Goal: Task Accomplishment & Management: Complete application form

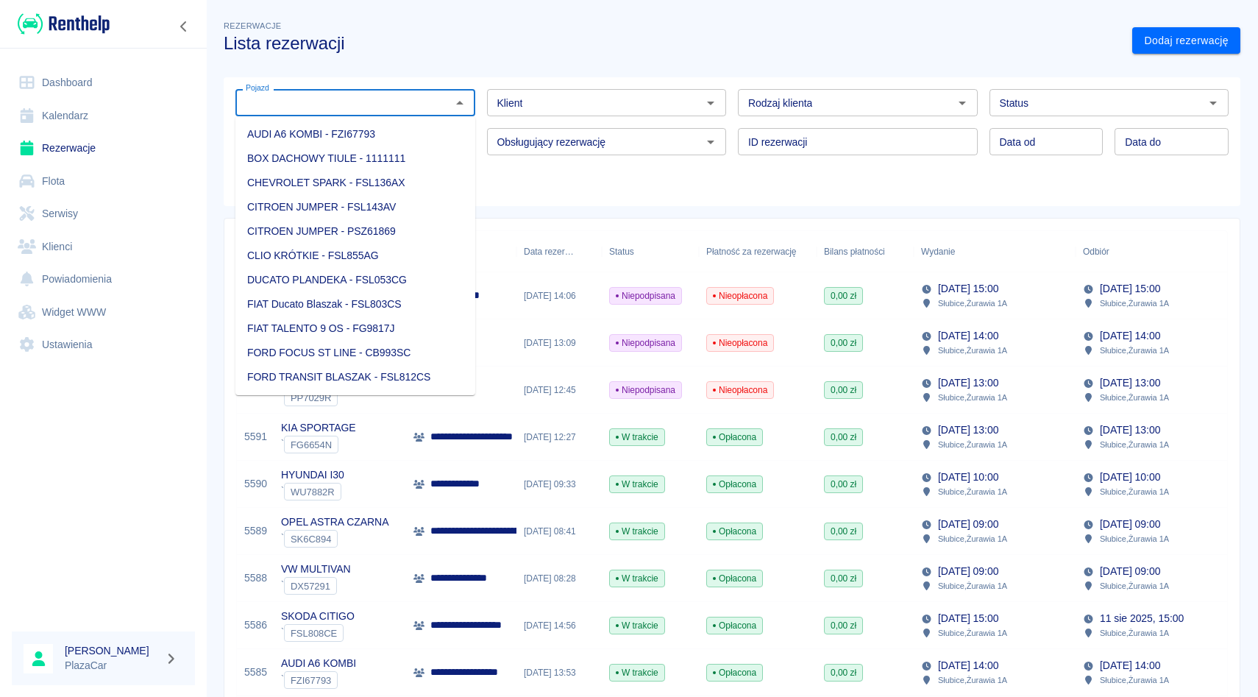
click at [333, 104] on input "Pojazd" at bounding box center [343, 102] width 207 height 18
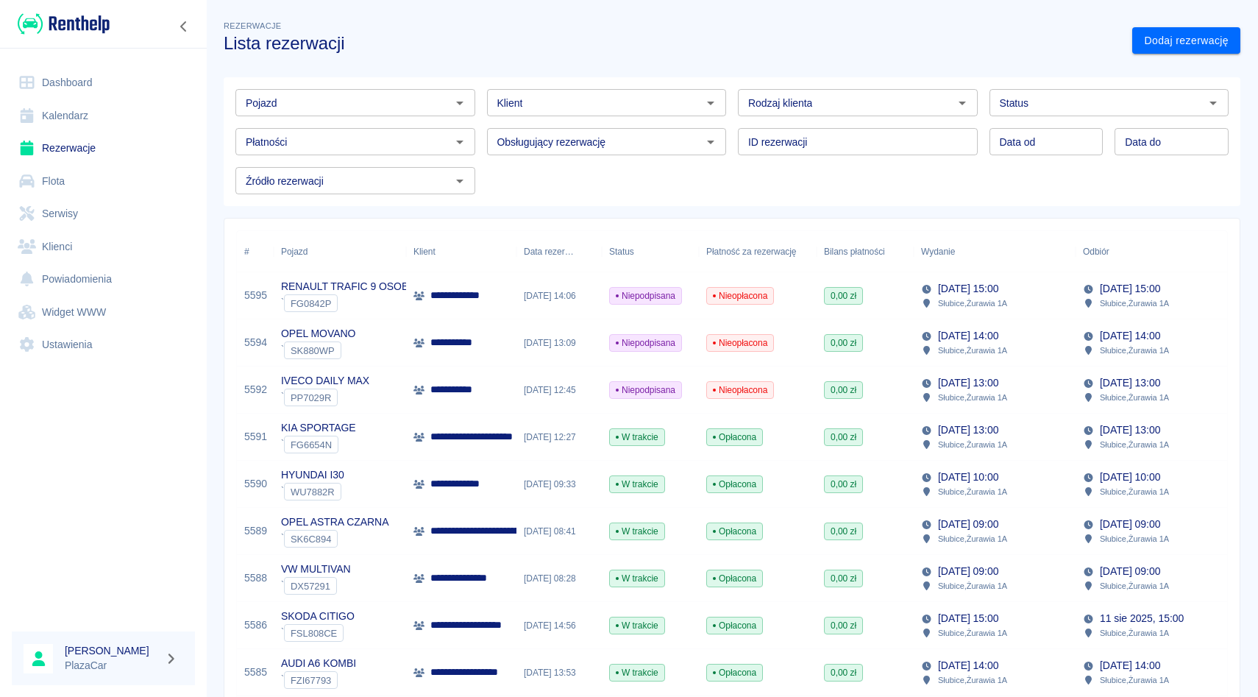
click at [1186, 19] on div "Dodaj rezerwację" at bounding box center [1181, 34] width 120 height 39
click at [1186, 32] on link "Dodaj rezerwację" at bounding box center [1186, 40] width 108 height 27
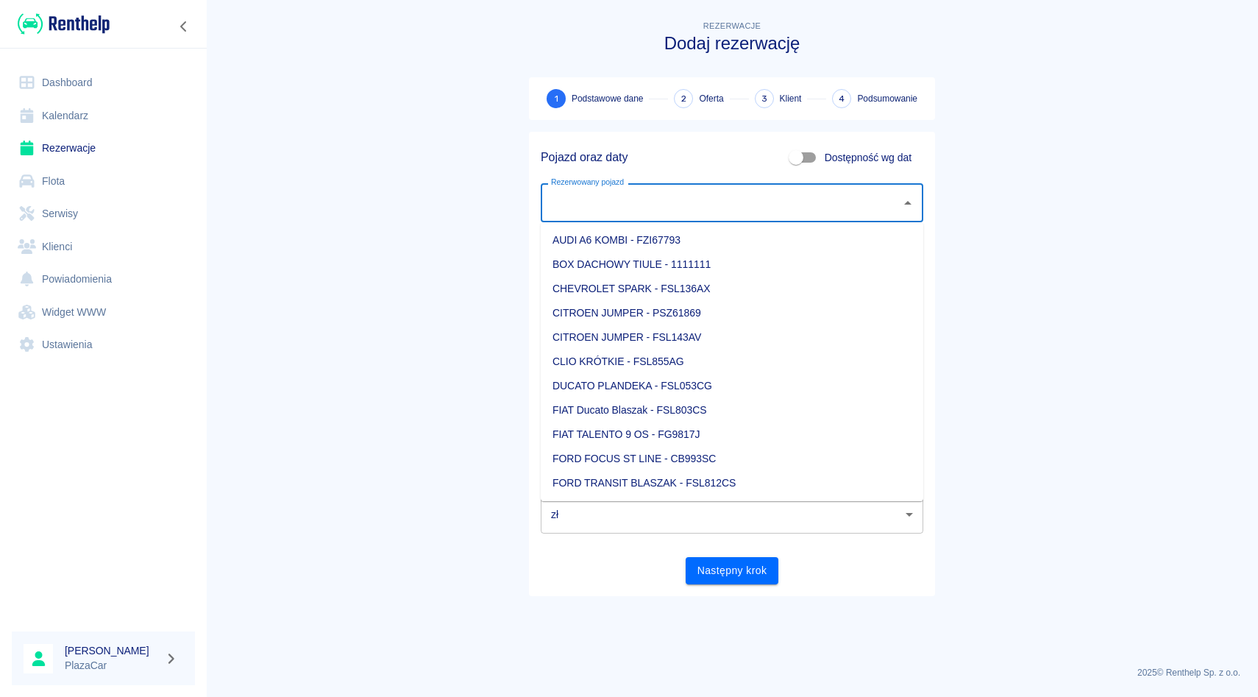
click at [655, 193] on input "Rezerwowany pojazd" at bounding box center [720, 203] width 347 height 26
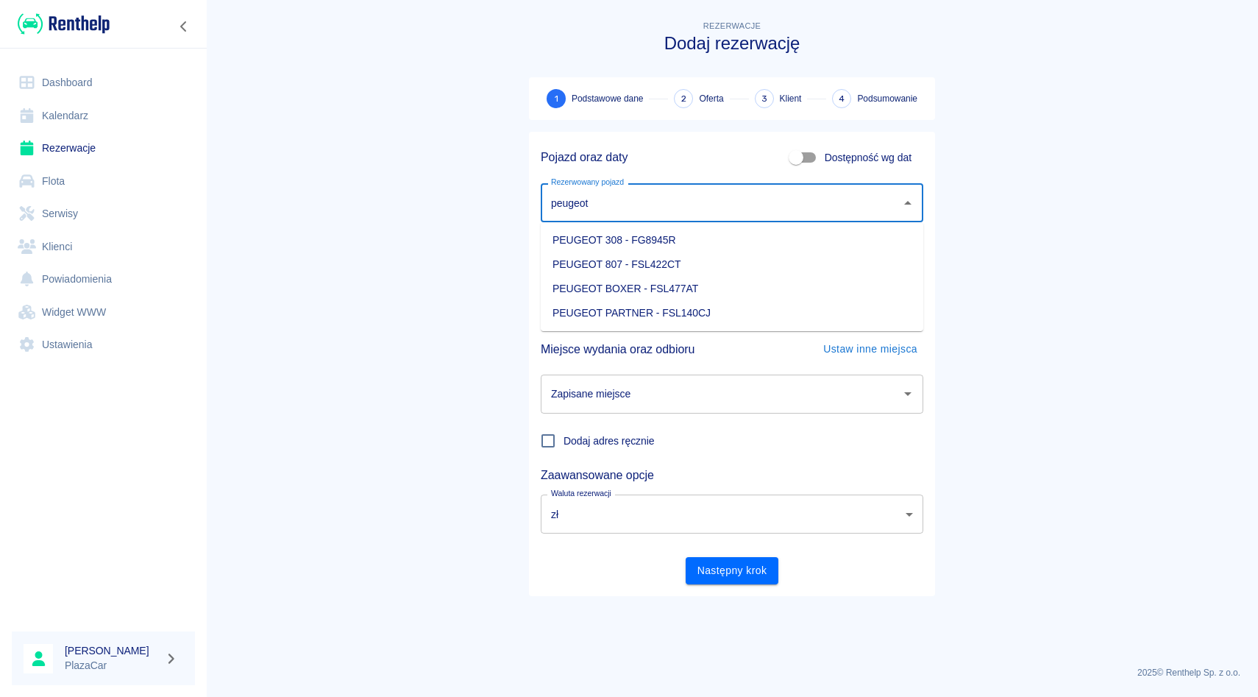
click at [642, 246] on li "PEUGEOT 308 - FG8945R" at bounding box center [732, 240] width 383 height 24
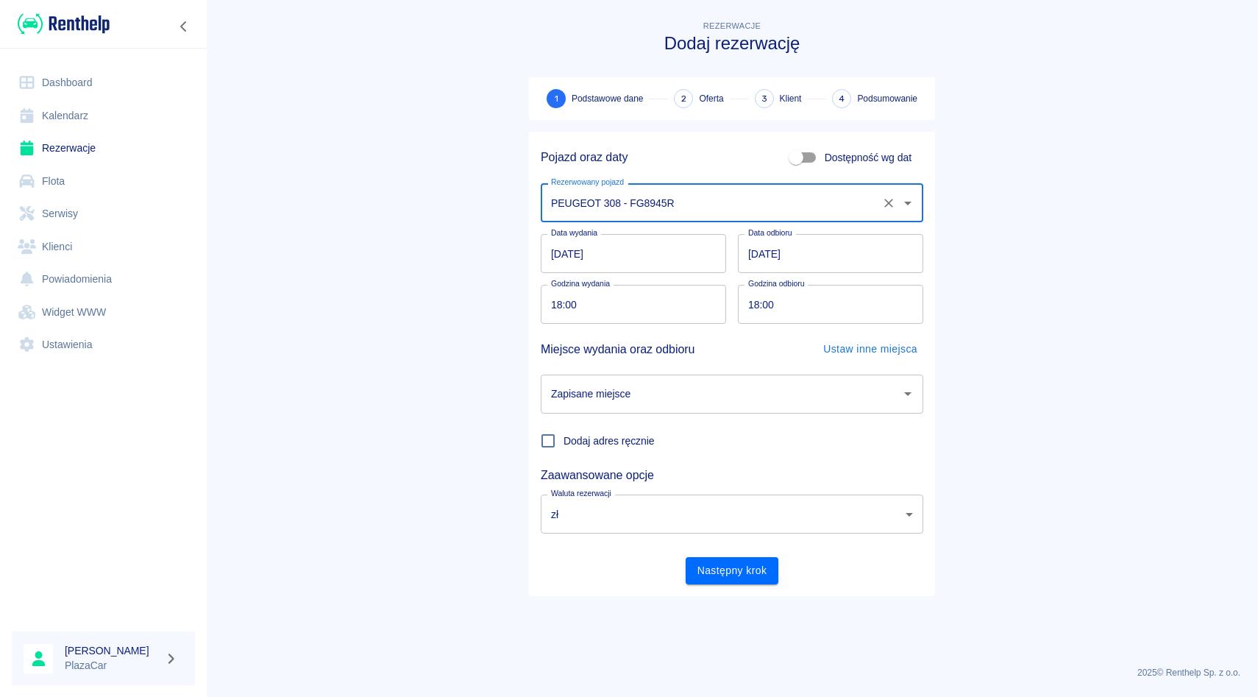
type input "PEUGEOT 308 - FG8945R"
click at [608, 404] on input "Zapisane miejsce" at bounding box center [720, 394] width 347 height 26
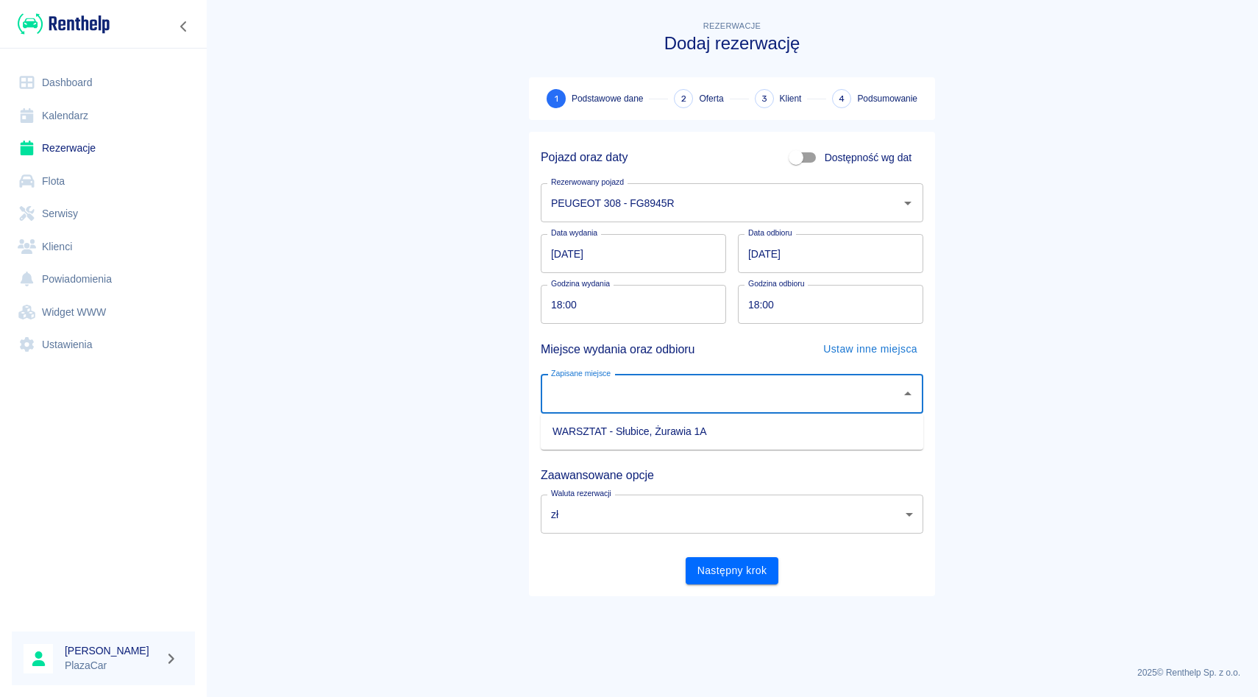
click at [608, 436] on li "WARSZTAT - Słubice, Żurawia 1A" at bounding box center [732, 431] width 383 height 24
type input "WARSZTAT - Słubice, Żurawia 1A"
click at [723, 567] on button "Następny krok" at bounding box center [732, 570] width 93 height 27
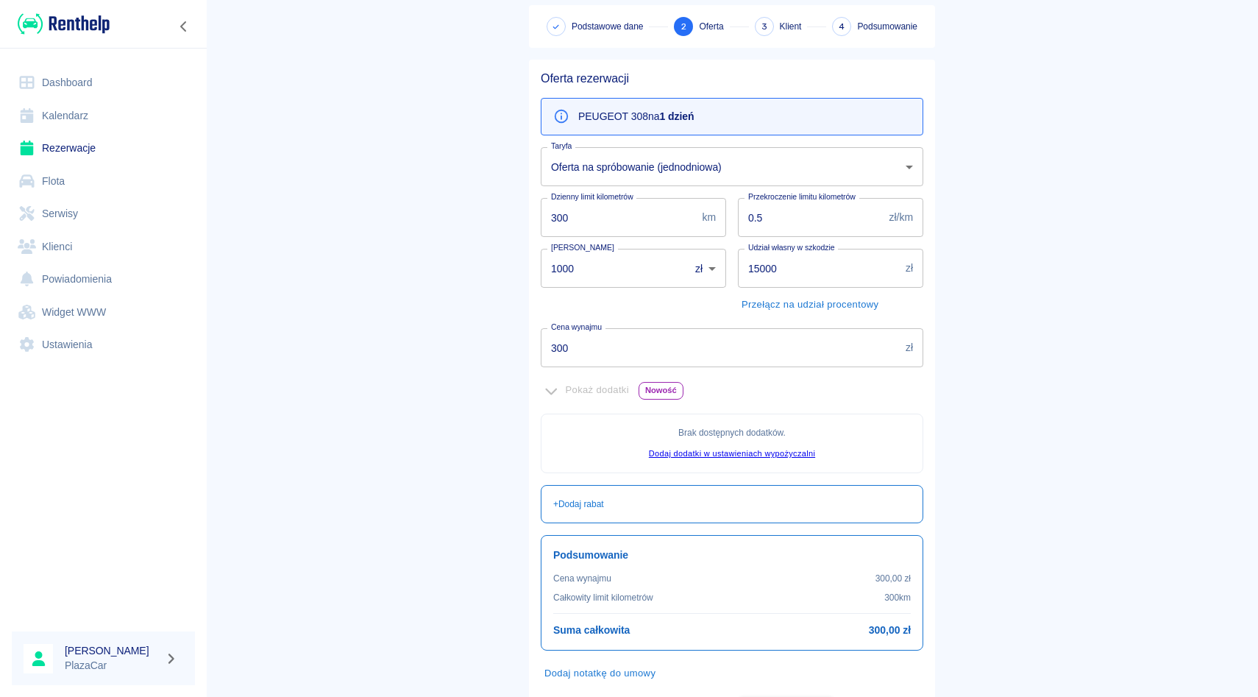
scroll to position [96, 0]
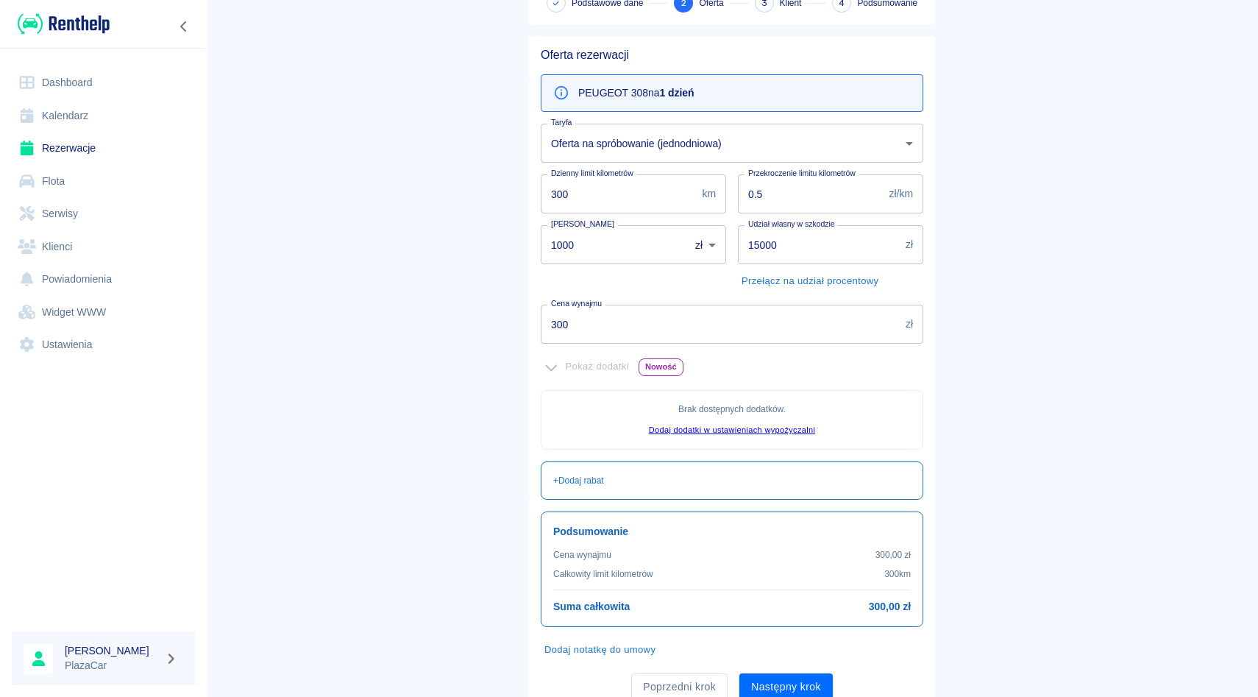
click at [647, 263] on input "1000" at bounding box center [610, 244] width 138 height 39
type input "1"
type input "0"
drag, startPoint x: 1247, startPoint y: 213, endPoint x: 1185, endPoint y: 227, distance: 64.1
click at [1249, 213] on main "Rezerwacje Dodaj rezerwację Podstawowe dane 2 Oferta 3 Klient 4 Podsumowanie Of…" at bounding box center [732, 316] width 1052 height 789
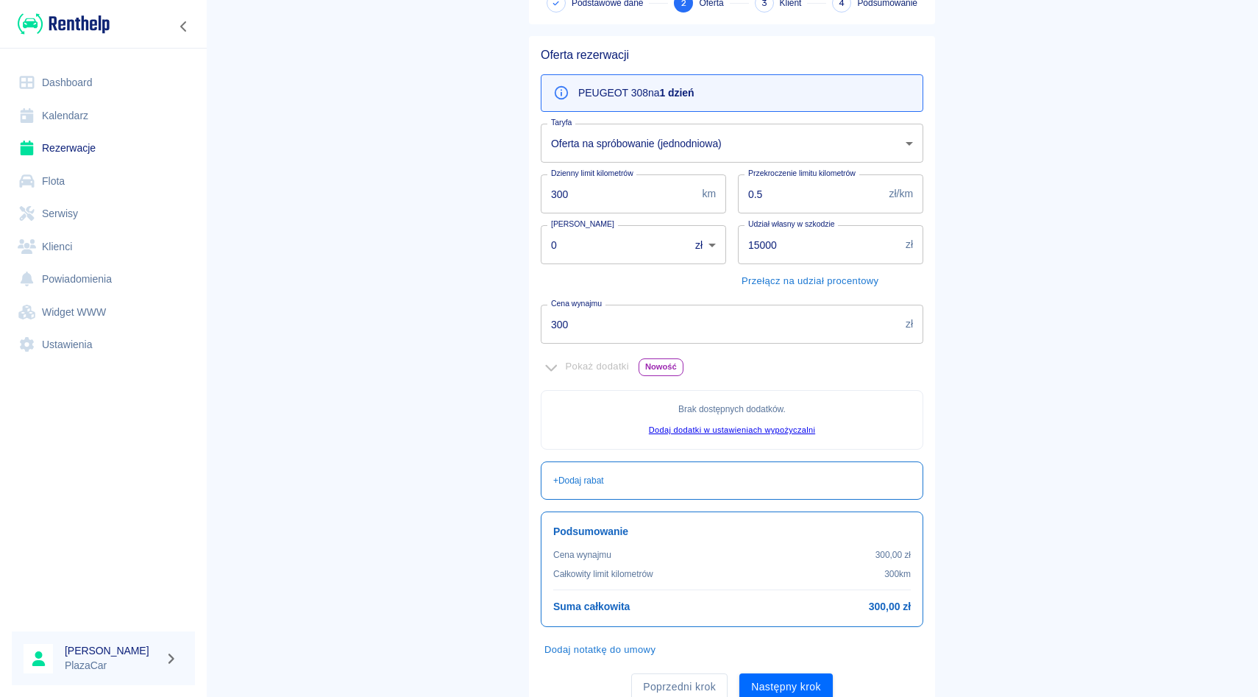
scroll to position [153, 0]
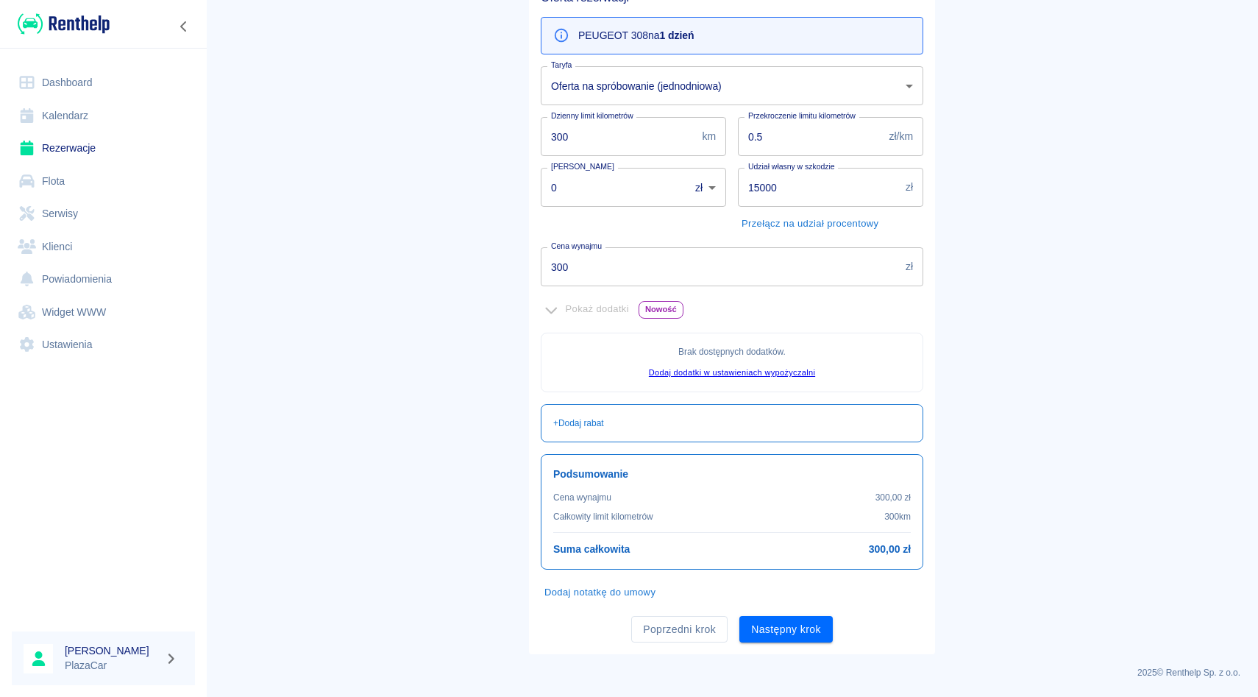
click at [767, 655] on div "2025 © Renthelp Sp. z o.o." at bounding box center [732, 666] width 1017 height 25
click at [771, 643] on div "Oferta rezerwacji PEUGEOT 308 na 1 dzień Taryfa Oferta na spróbowanie (jednodni…" at bounding box center [732, 316] width 406 height 675
click at [773, 639] on button "Następny krok" at bounding box center [785, 629] width 93 height 27
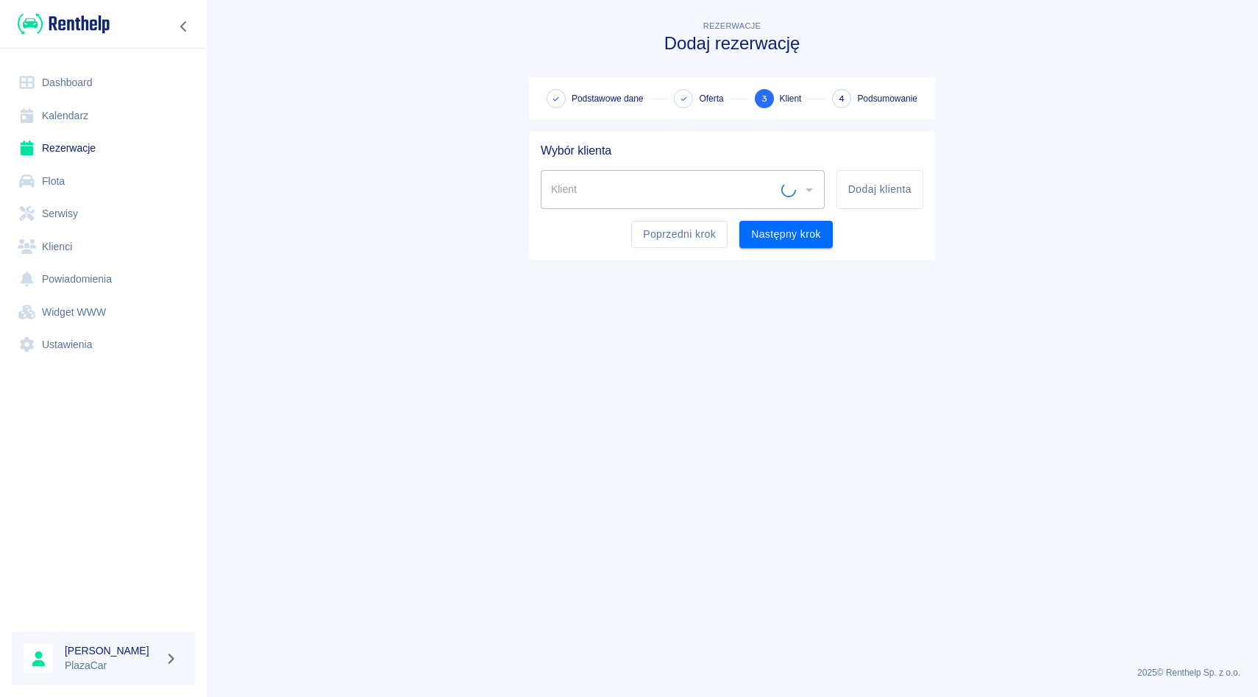
scroll to position [0, 0]
click at [622, 180] on input "Klient" at bounding box center [664, 190] width 234 height 26
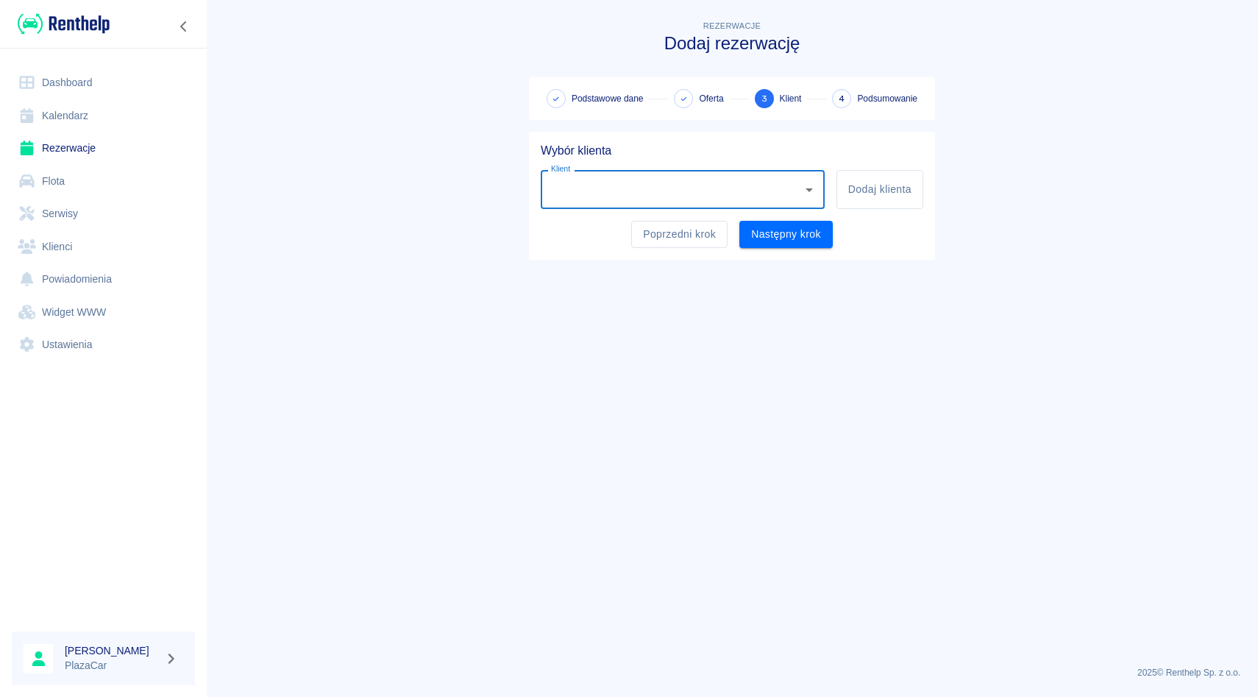
click at [622, 180] on input "Klient" at bounding box center [671, 190] width 249 height 26
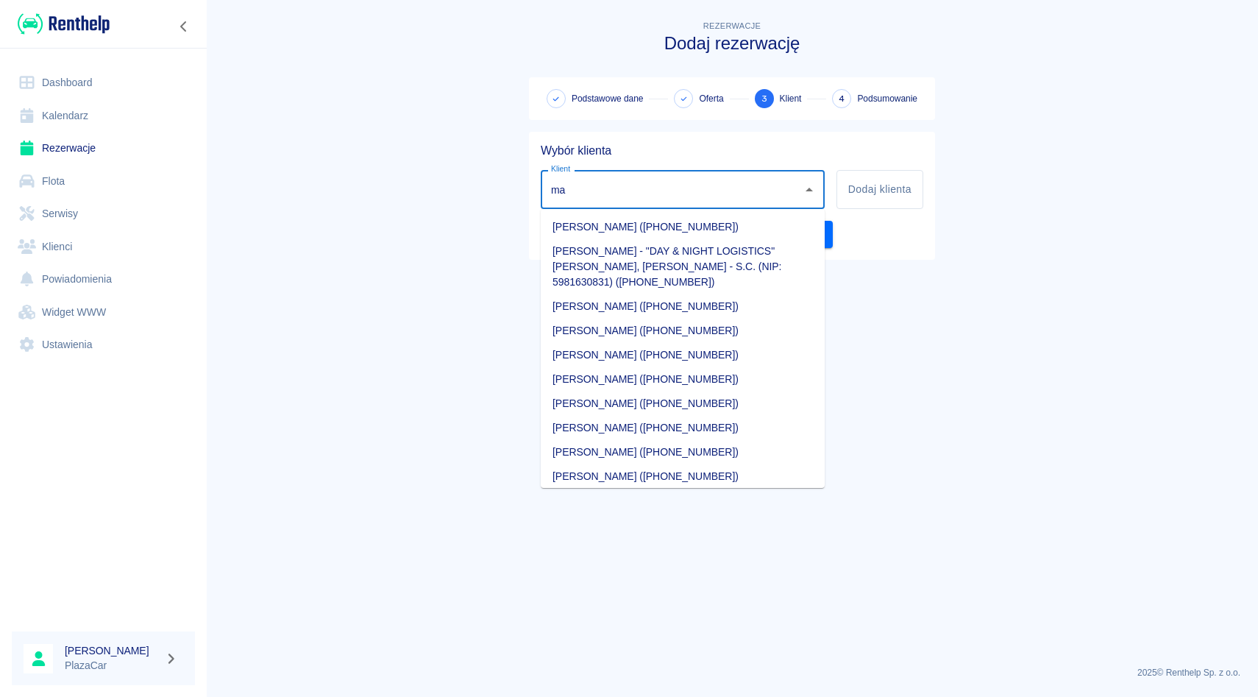
type input "m"
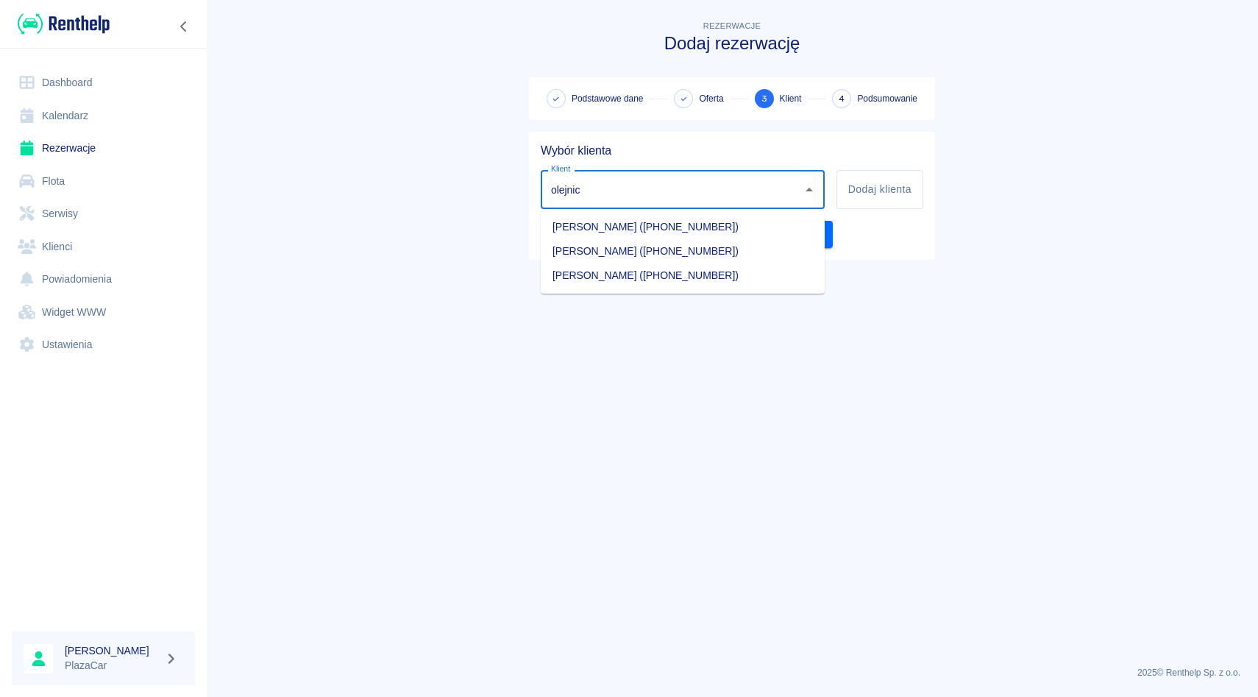
click at [635, 275] on li "[PERSON_NAME] ([PHONE_NUMBER])" at bounding box center [683, 275] width 284 height 24
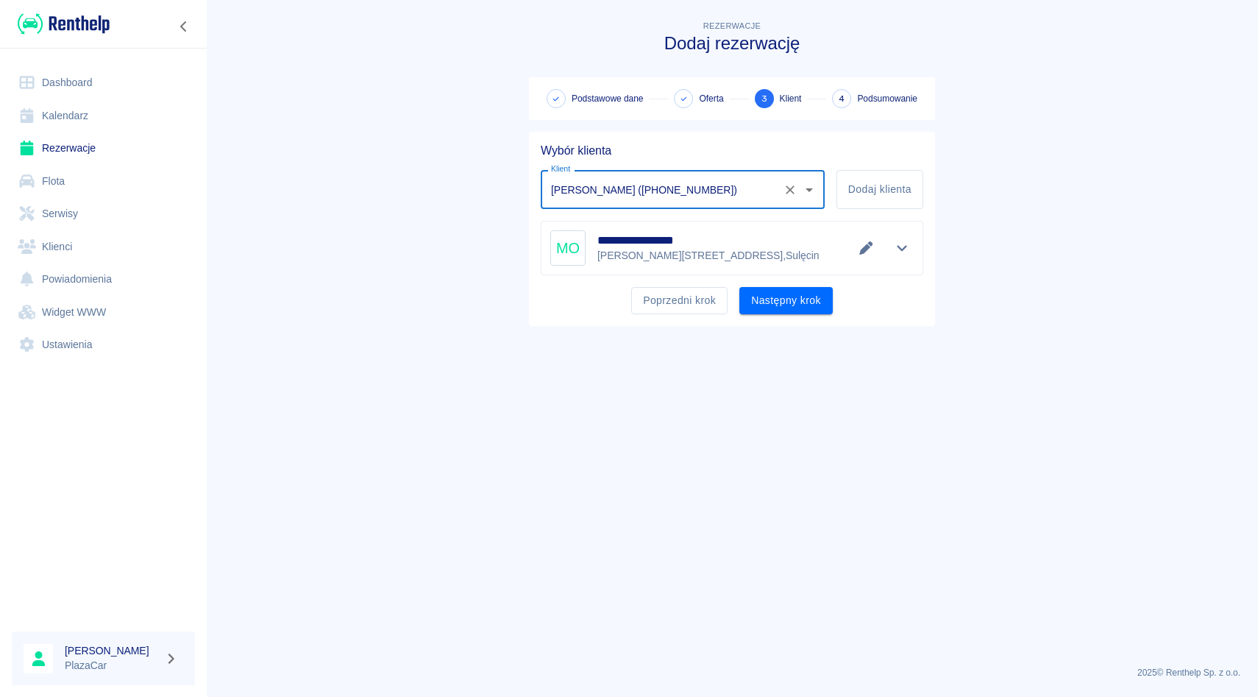
type input "[PERSON_NAME] ([PHONE_NUMBER])"
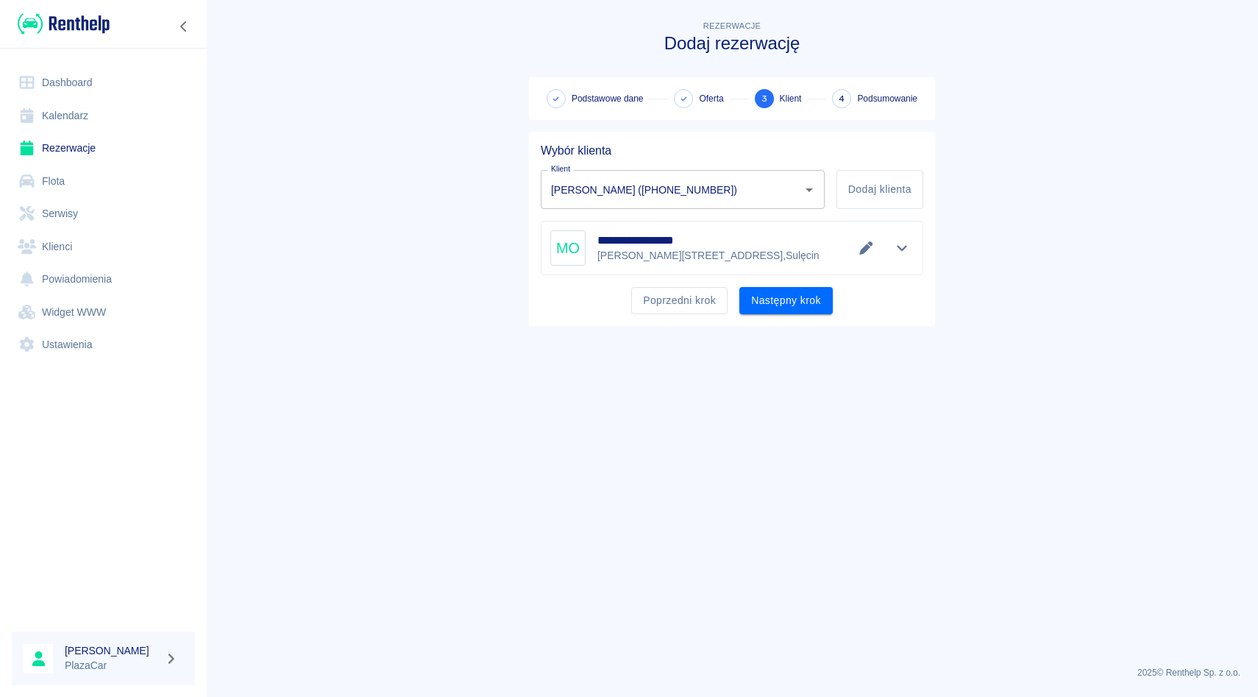
click at [802, 317] on div "**********" at bounding box center [732, 229] width 406 height 194
click at [800, 306] on button "Następny krok" at bounding box center [785, 300] width 93 height 27
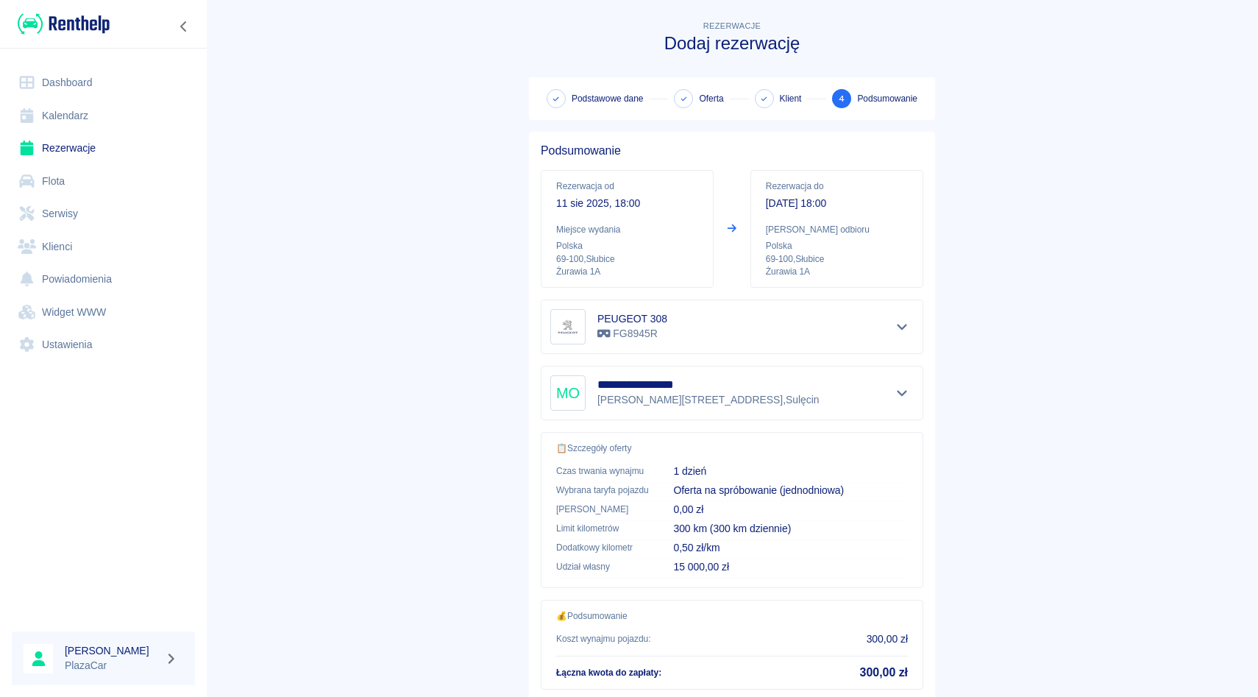
click at [750, 389] on div "**********" at bounding box center [731, 392] width 363 height 35
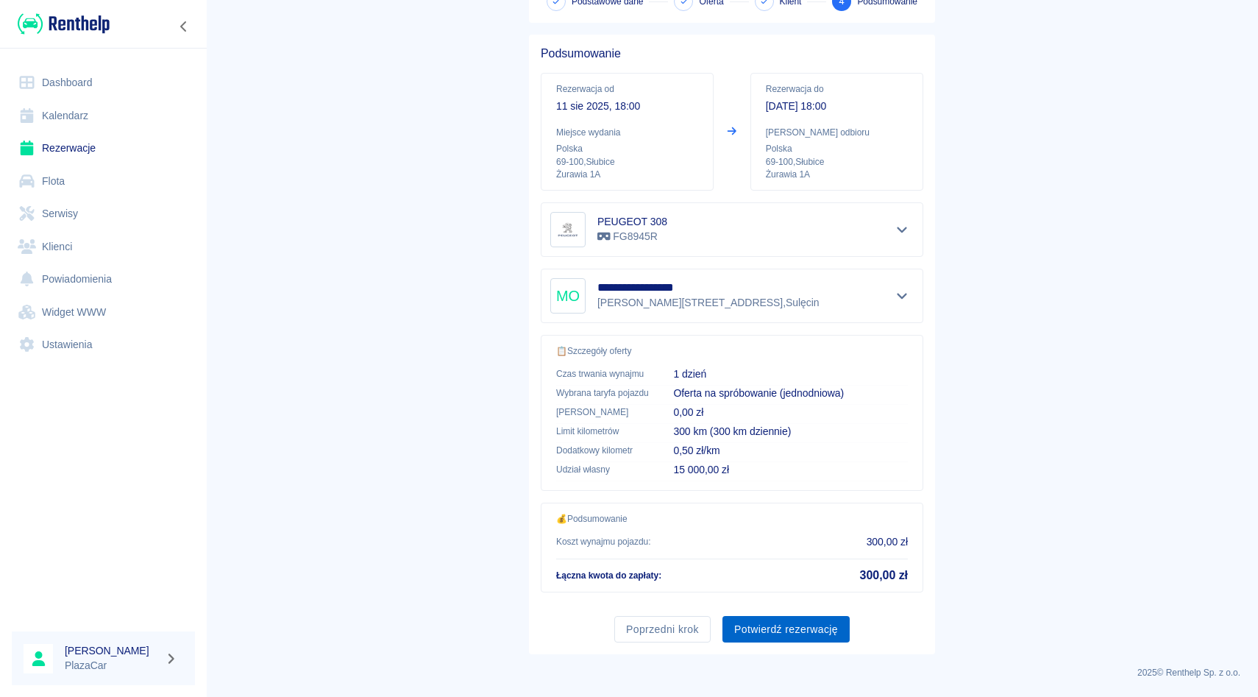
click at [773, 622] on button "Potwierdź rezerwację" at bounding box center [786, 629] width 127 height 27
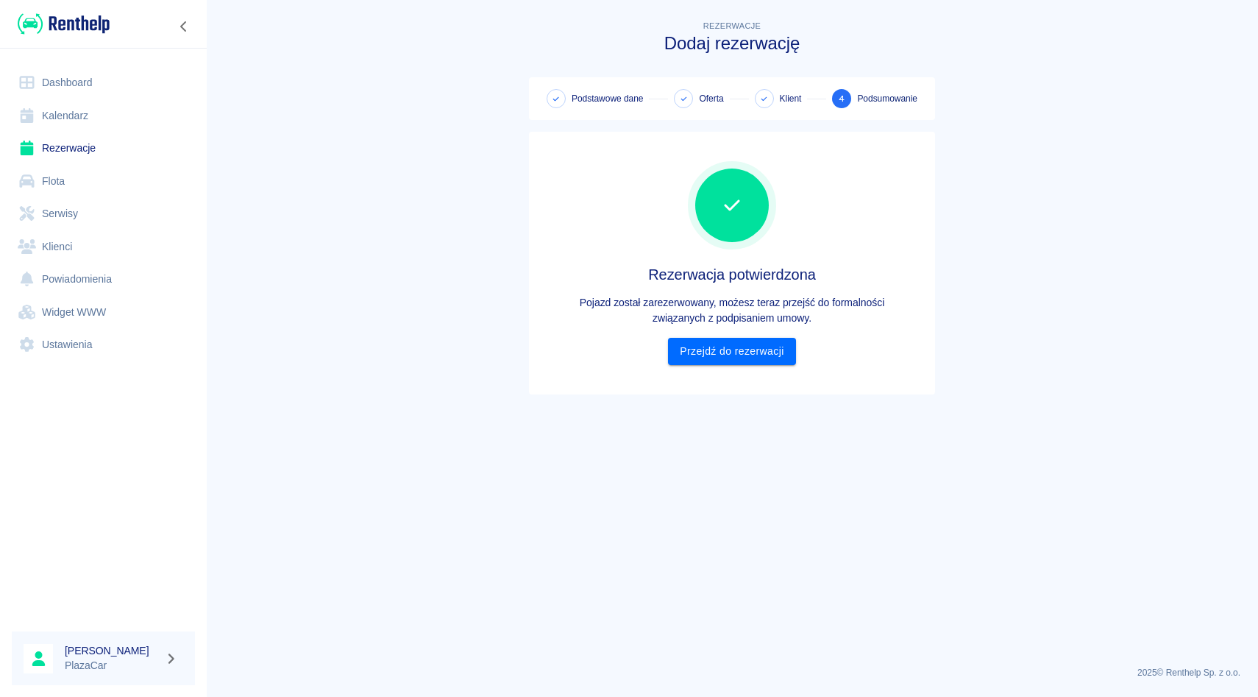
scroll to position [0, 0]
click at [726, 378] on div "Rezerwacja potwierdzona Pojazd został zarezerwowany, możesz teraz przejść do fo…" at bounding box center [732, 262] width 383 height 239
click at [731, 357] on link "Przejdź do rezerwacji" at bounding box center [731, 351] width 127 height 27
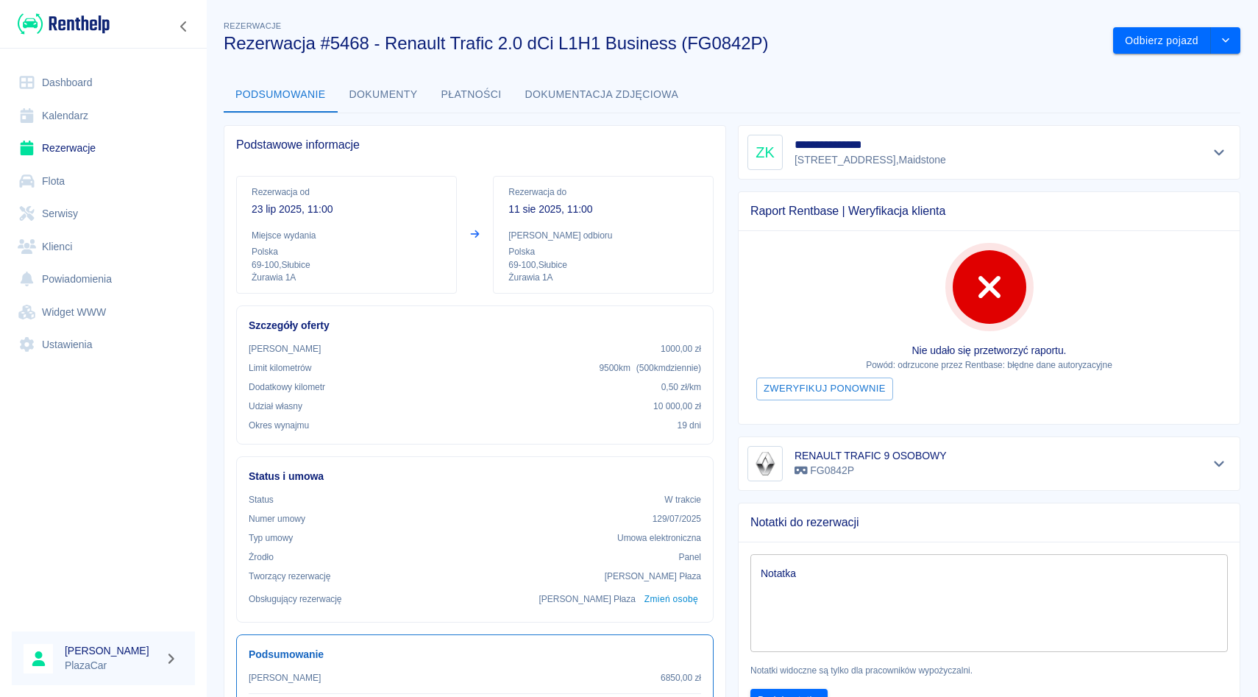
click at [124, 146] on link "Rezerwacje" at bounding box center [103, 148] width 183 height 33
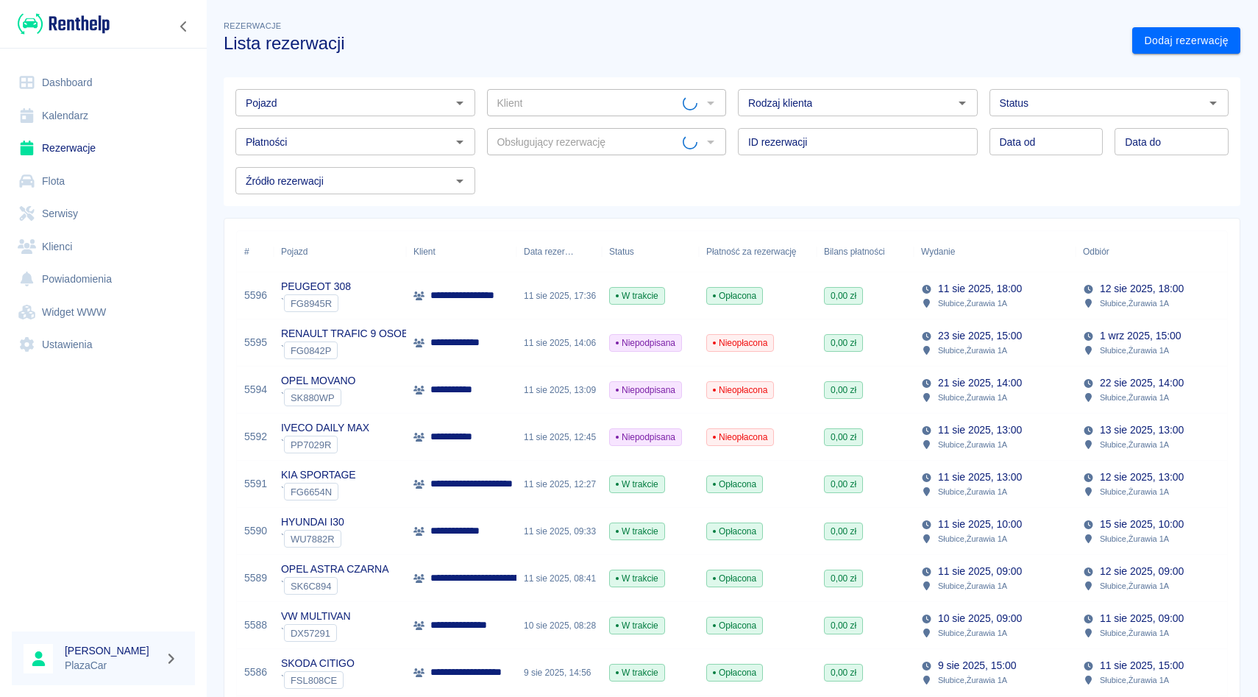
click at [394, 104] on input "Pojazd" at bounding box center [343, 102] width 207 height 18
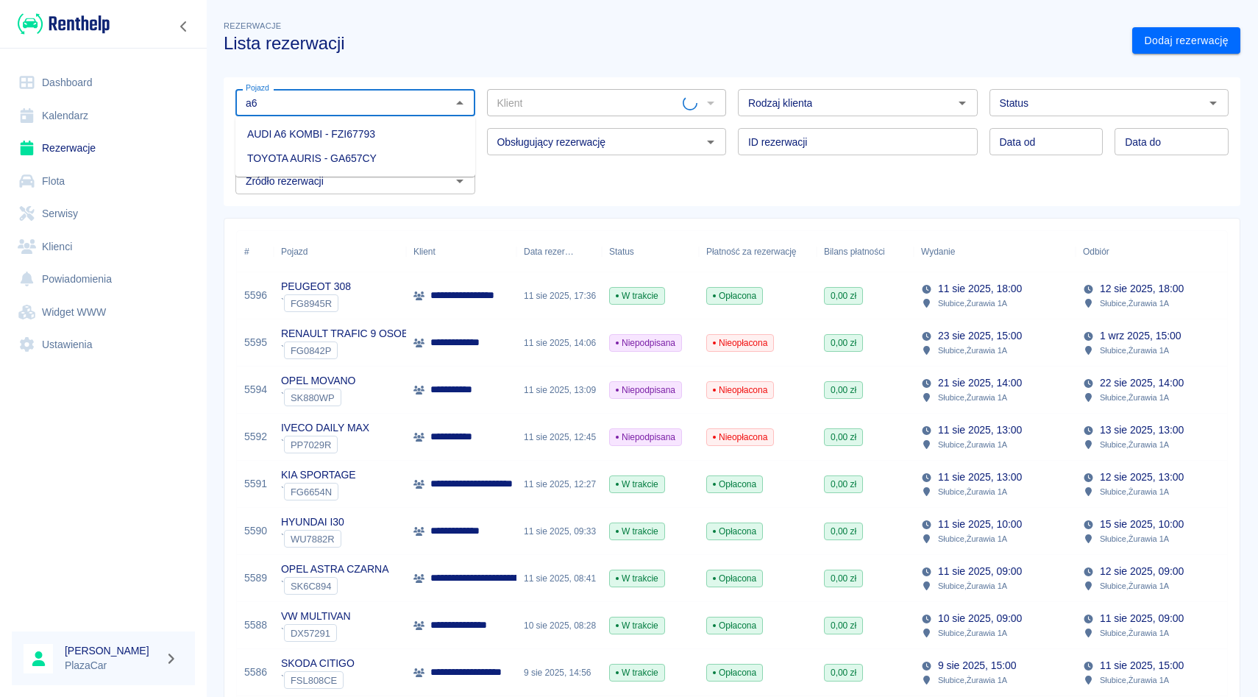
click at [384, 133] on li "AUDI A6 KOMBI - FZI67793" at bounding box center [355, 134] width 240 height 24
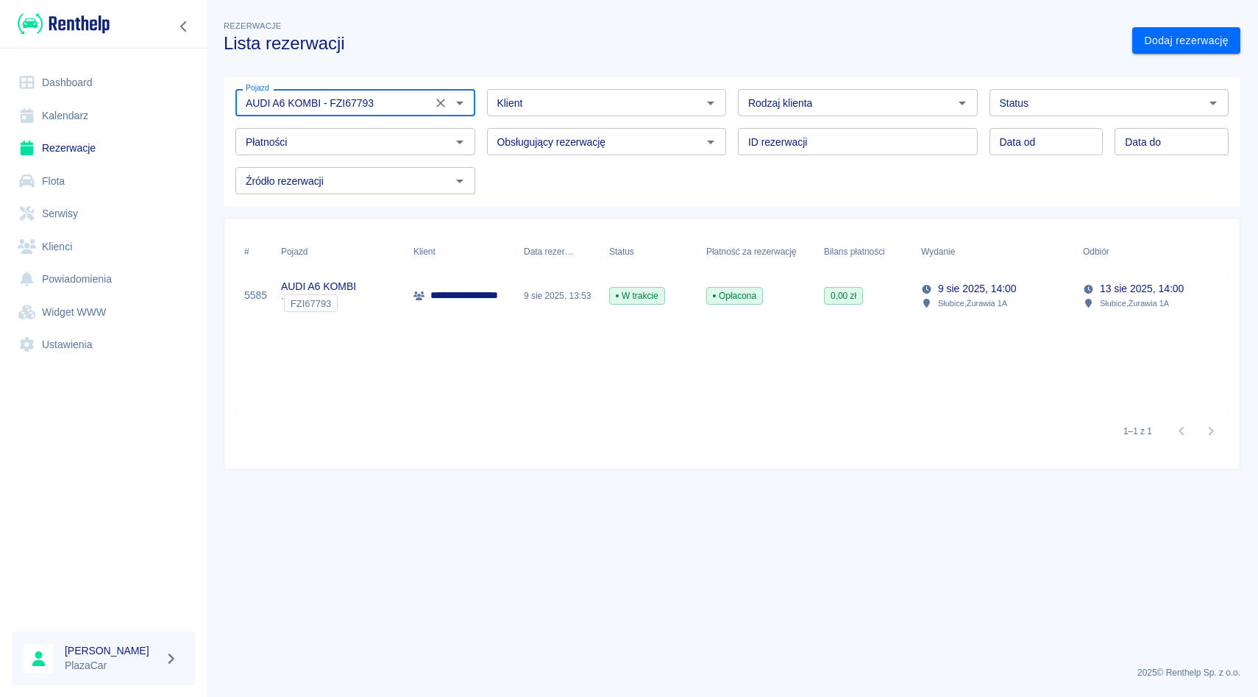
type input "AUDI A6 KOMBI - FZI67793"
click at [635, 297] on span "W trakcie" at bounding box center [637, 295] width 54 height 13
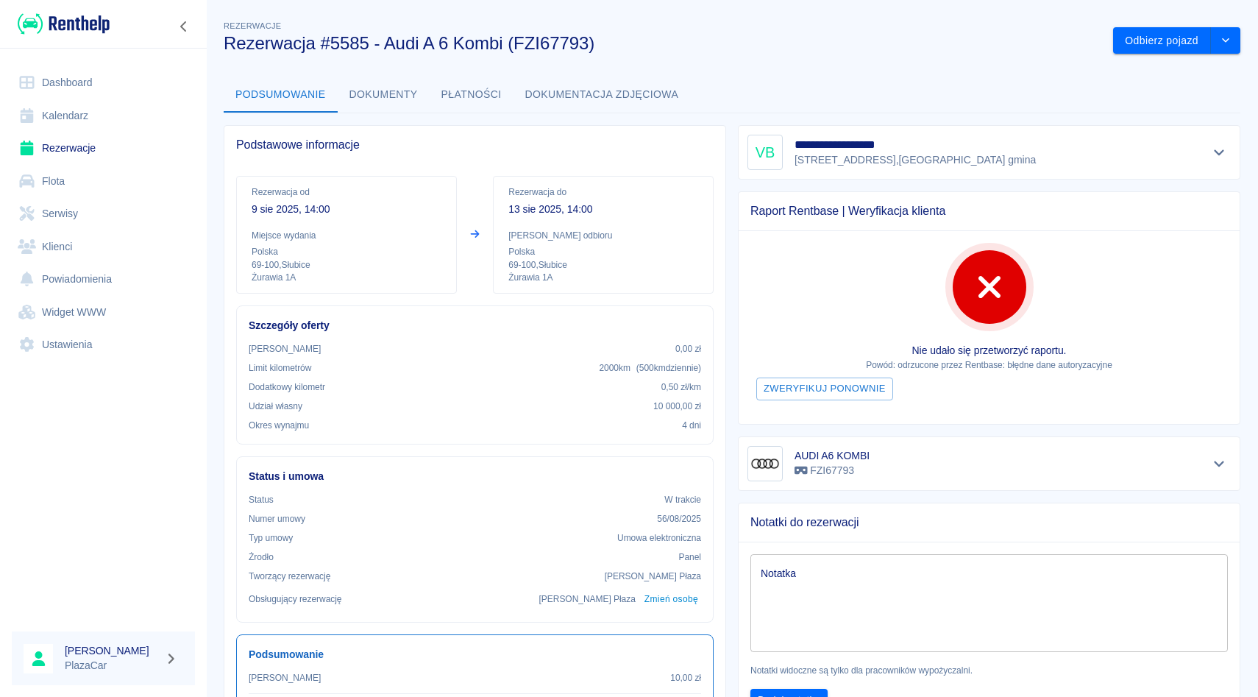
click at [842, 597] on textarea "Notatka" at bounding box center [989, 603] width 457 height 74
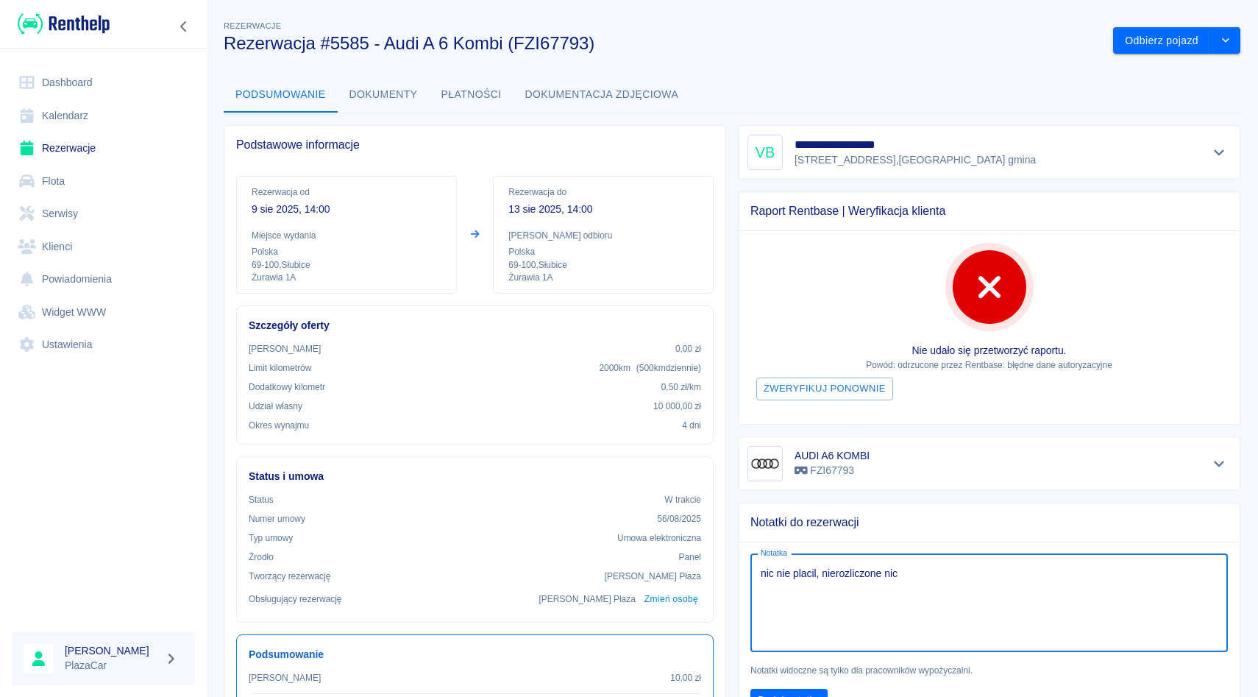
scroll to position [90, 0]
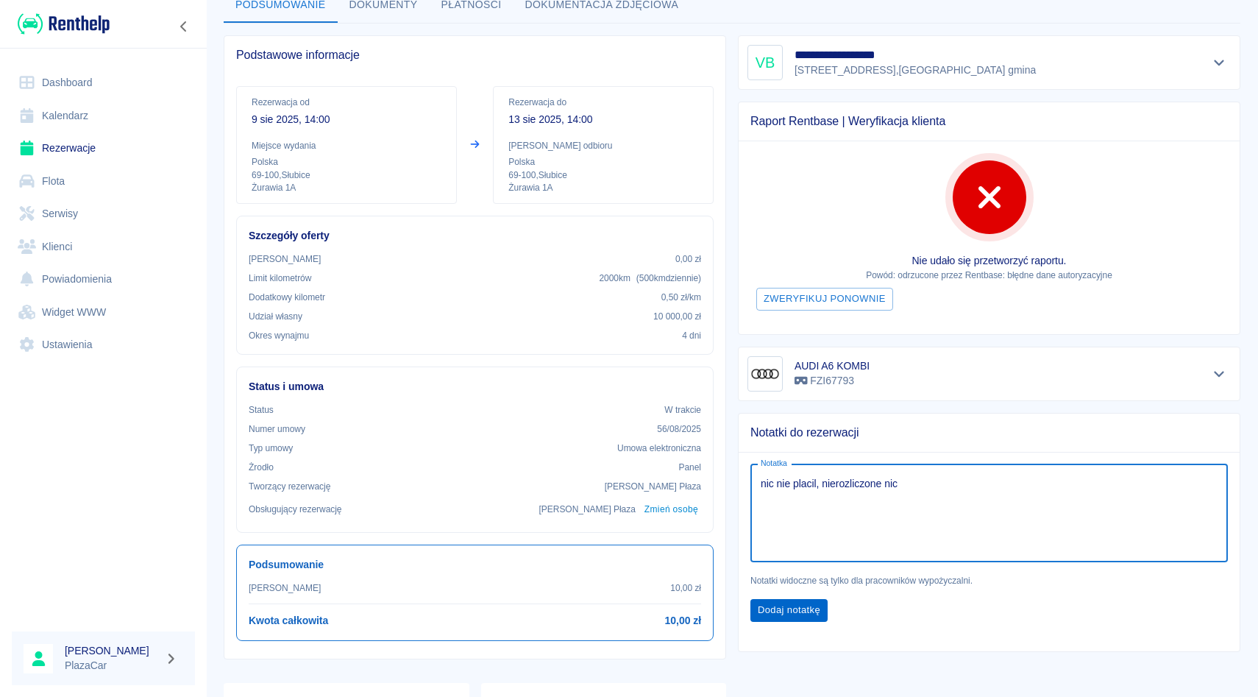
type textarea "nic nie placil, nierozliczone nic"
click at [807, 621] on div "Notatka nic nie placil, nierozliczone nic x Notatka Notatki widoczne są tylko d…" at bounding box center [983, 537] width 513 height 193
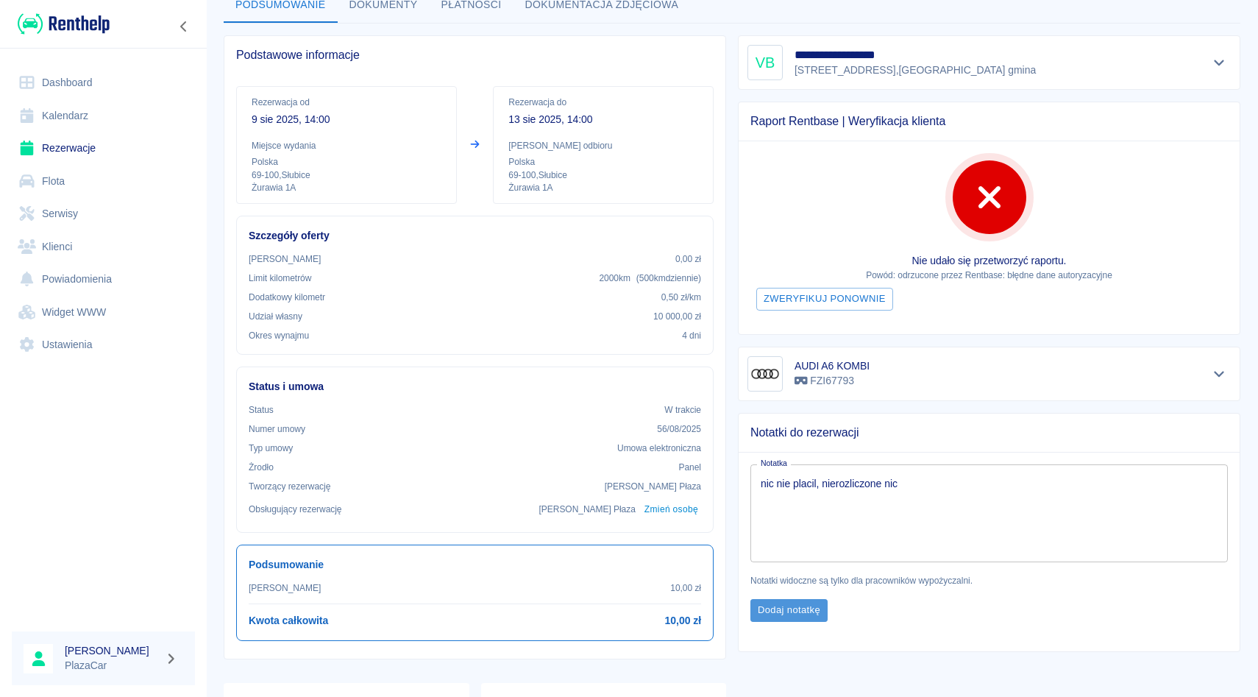
click at [807, 617] on button "Dodaj notatkę" at bounding box center [788, 610] width 77 height 23
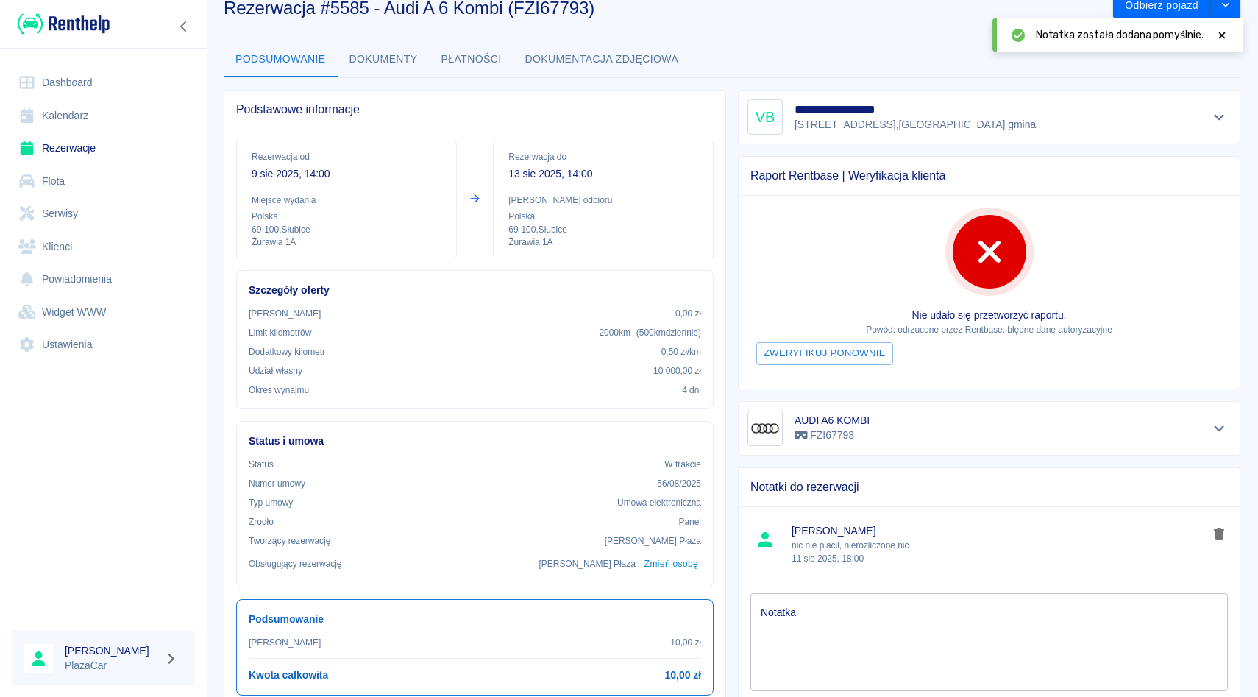
scroll to position [0, 0]
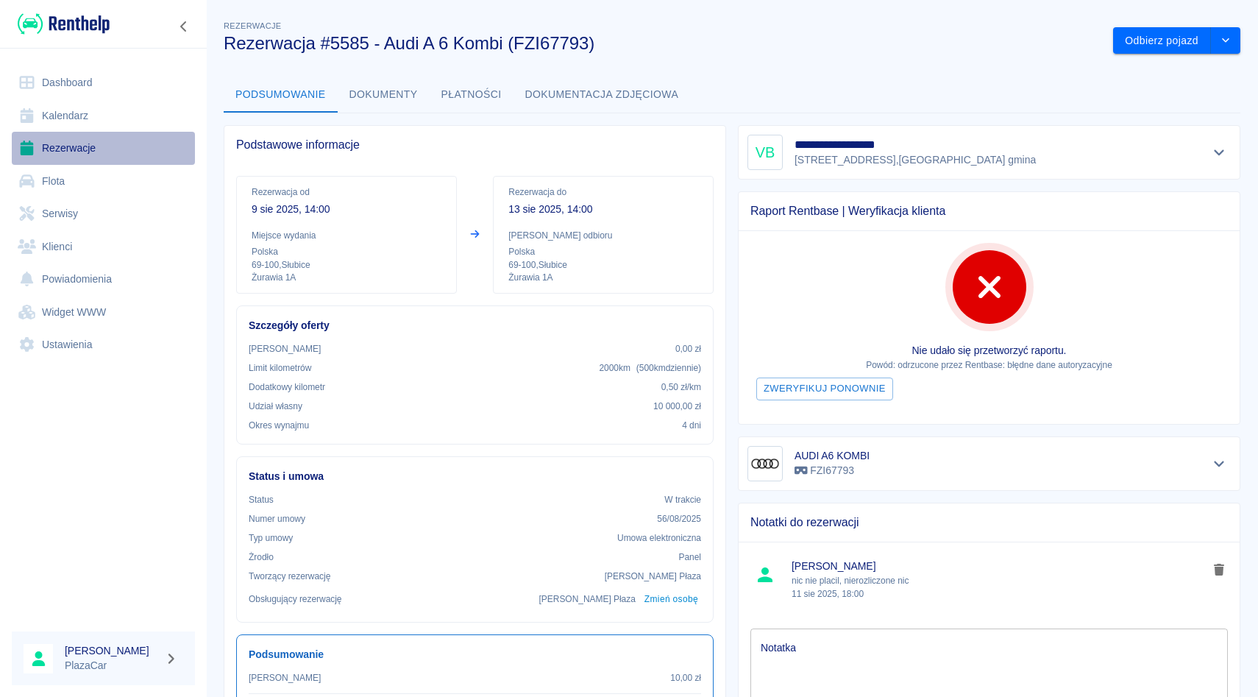
click at [71, 163] on link "Rezerwacje" at bounding box center [103, 148] width 183 height 33
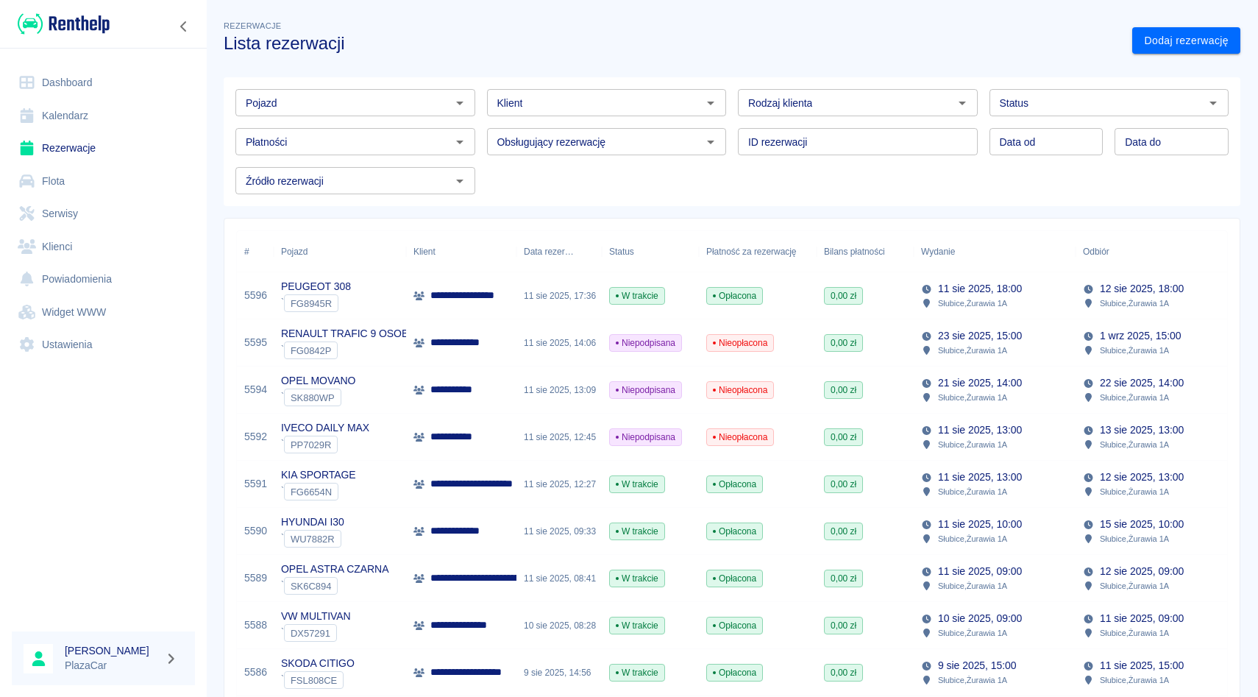
click at [274, 109] on input "Pojazd" at bounding box center [343, 102] width 207 height 18
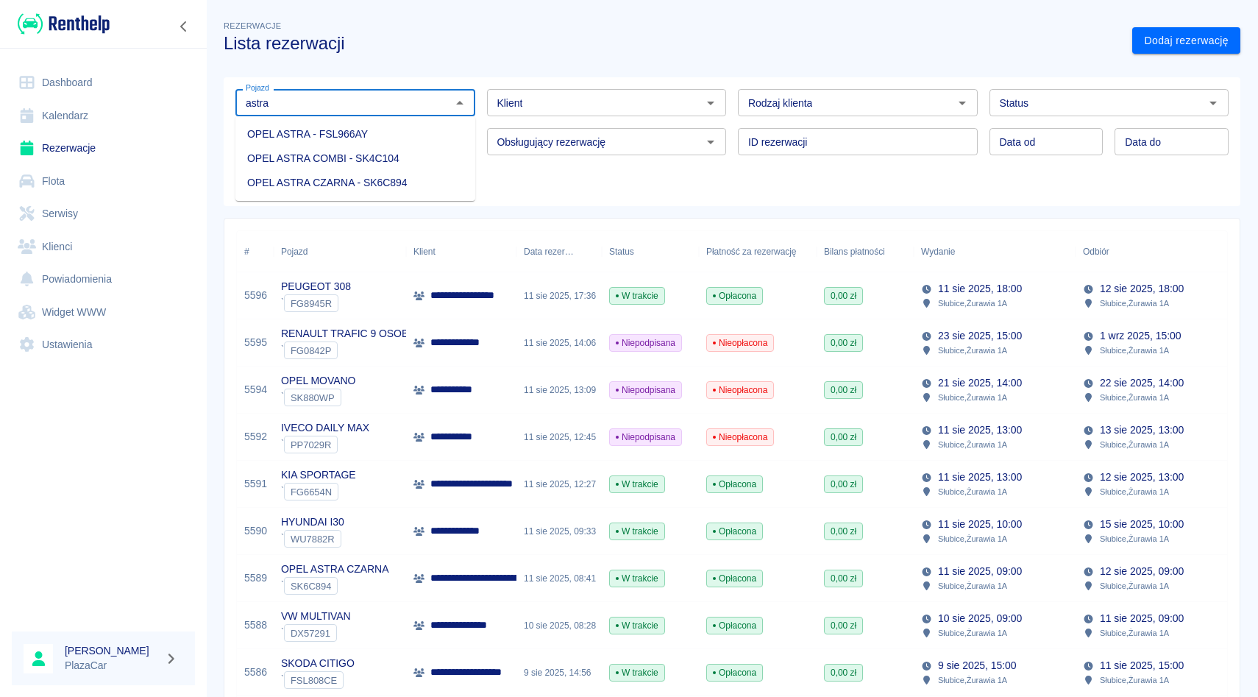
click at [365, 179] on li "OPEL ASTRA CZARNA - SK6C894" at bounding box center [355, 183] width 240 height 24
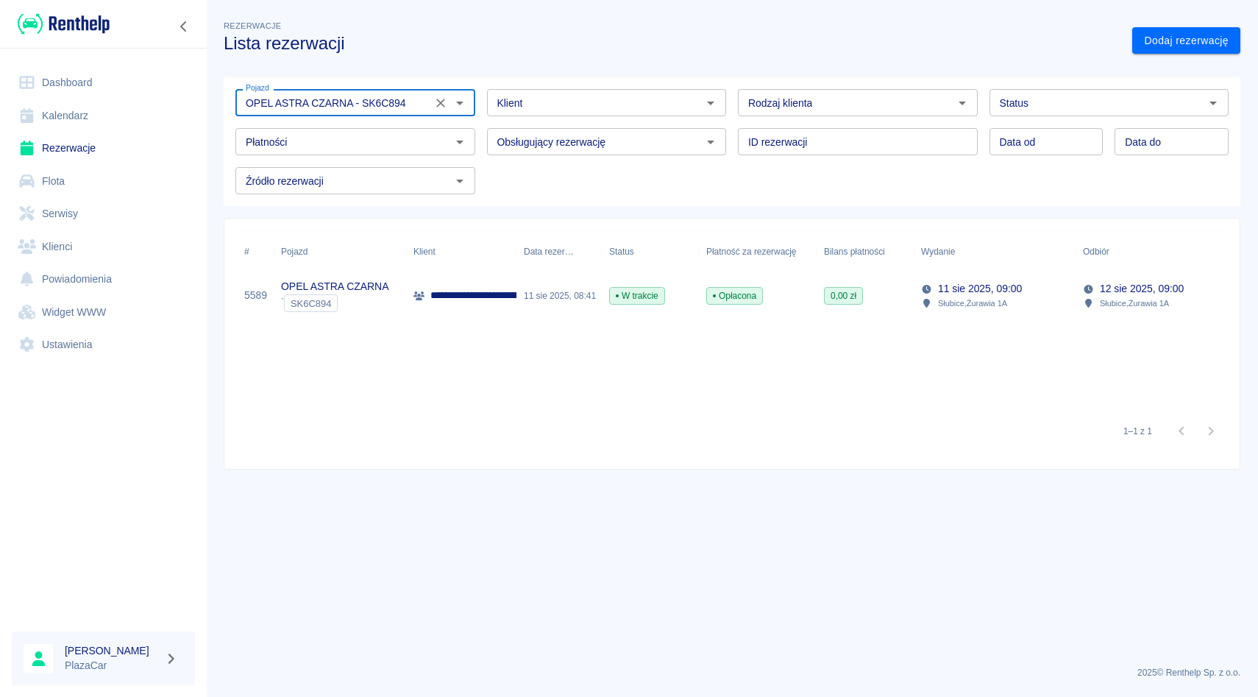
type input "OPEL ASTRA CZARNA - SK6C894"
click at [687, 309] on div "W trakcie" at bounding box center [650, 295] width 97 height 47
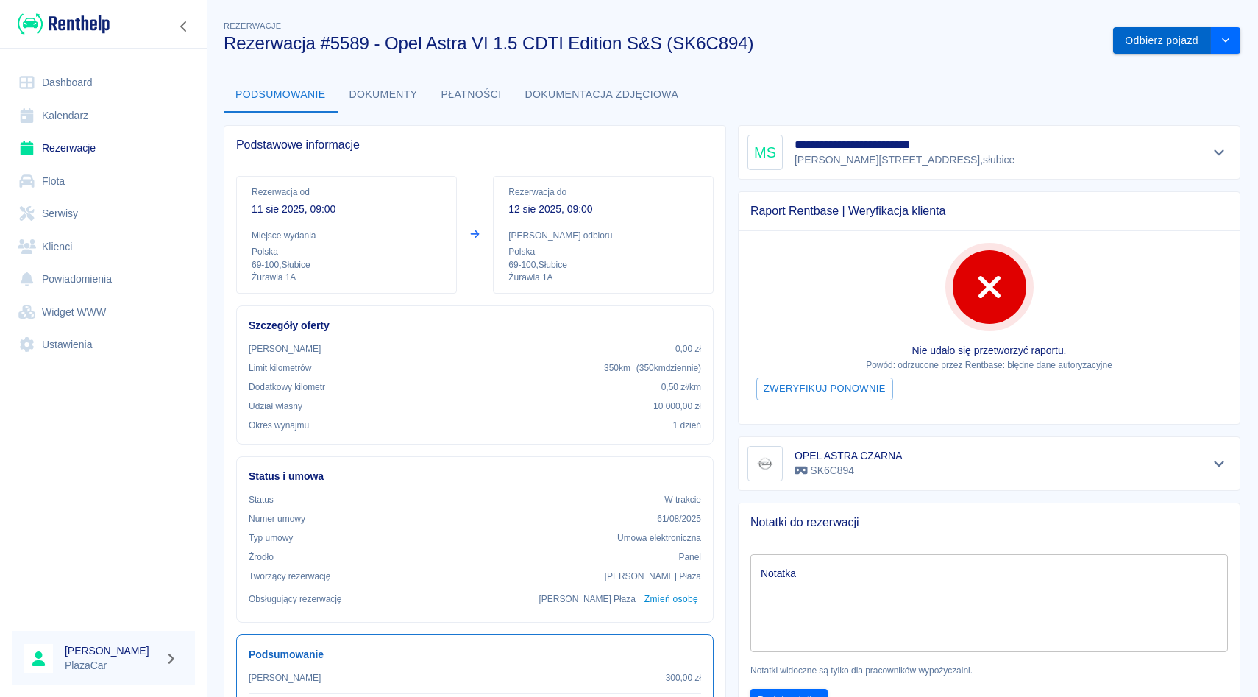
click at [1186, 52] on button "Odbierz pojazd" at bounding box center [1162, 40] width 98 height 27
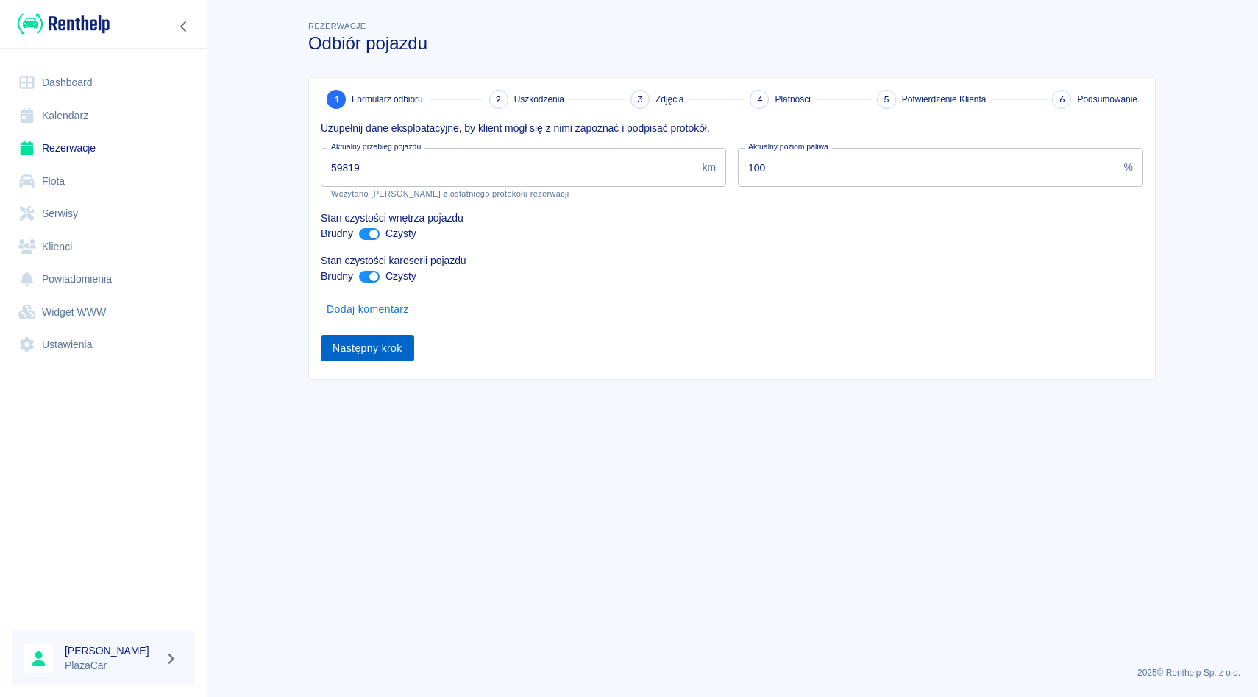
click at [393, 349] on button "Następny krok" at bounding box center [367, 348] width 93 height 27
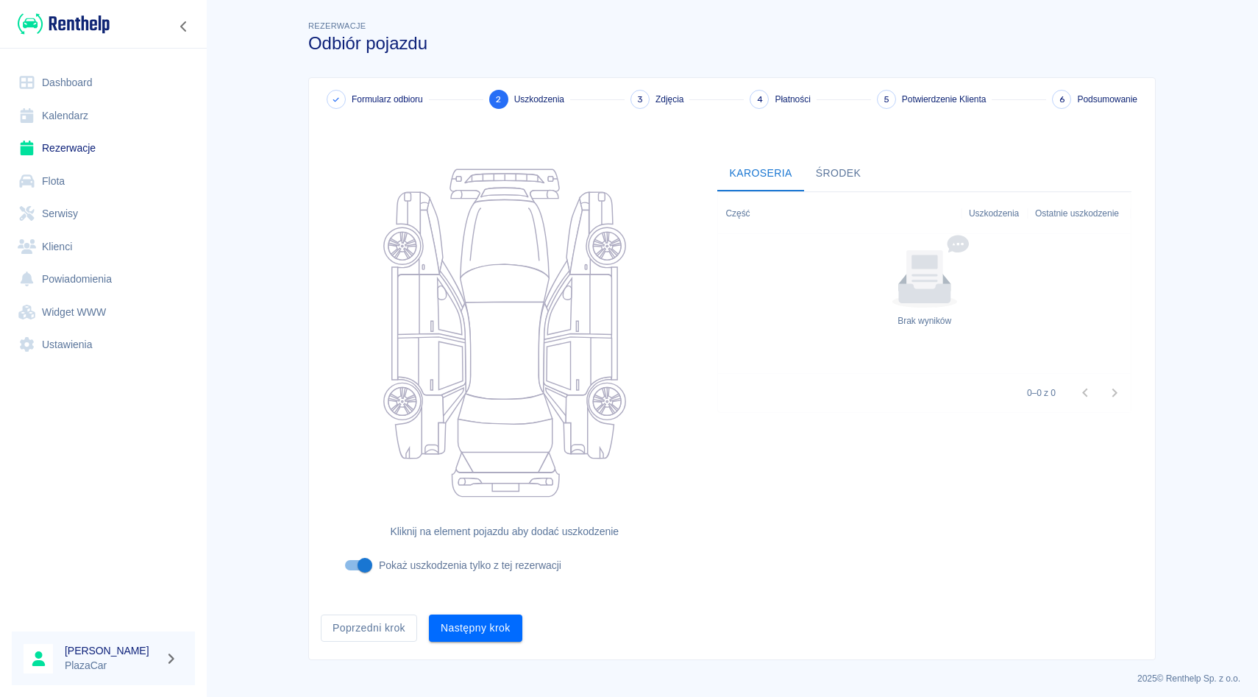
scroll to position [5, 0]
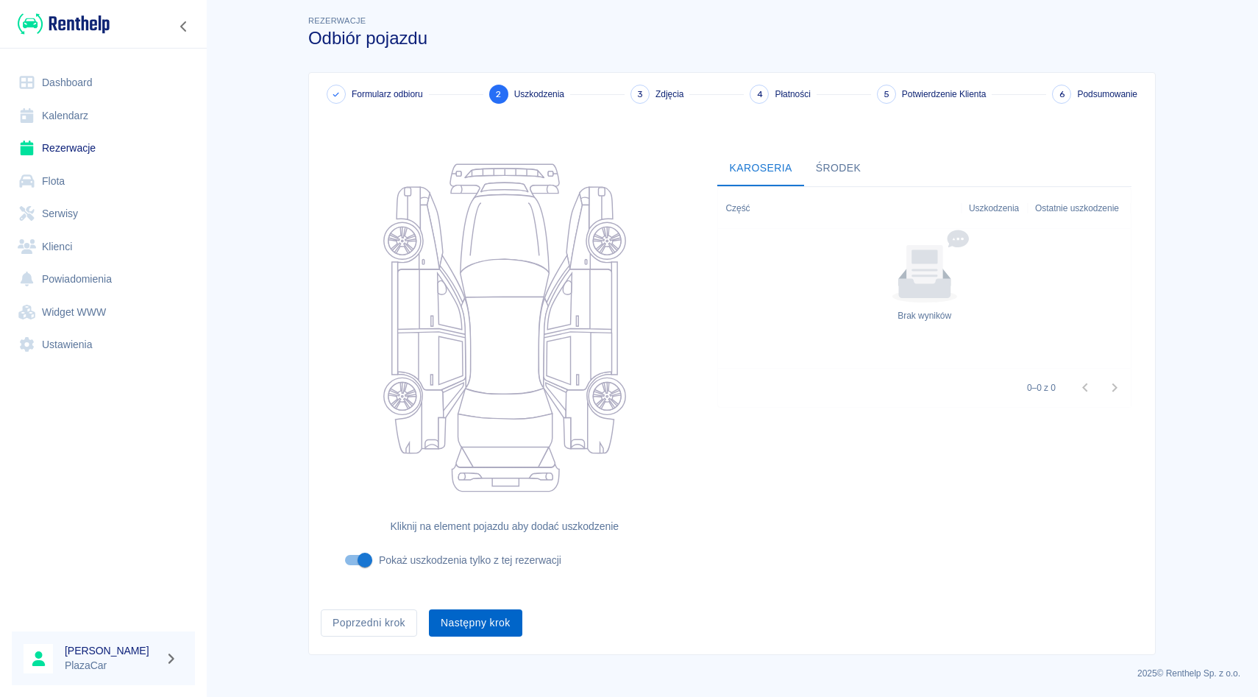
click at [475, 626] on button "Następny krok" at bounding box center [475, 622] width 93 height 27
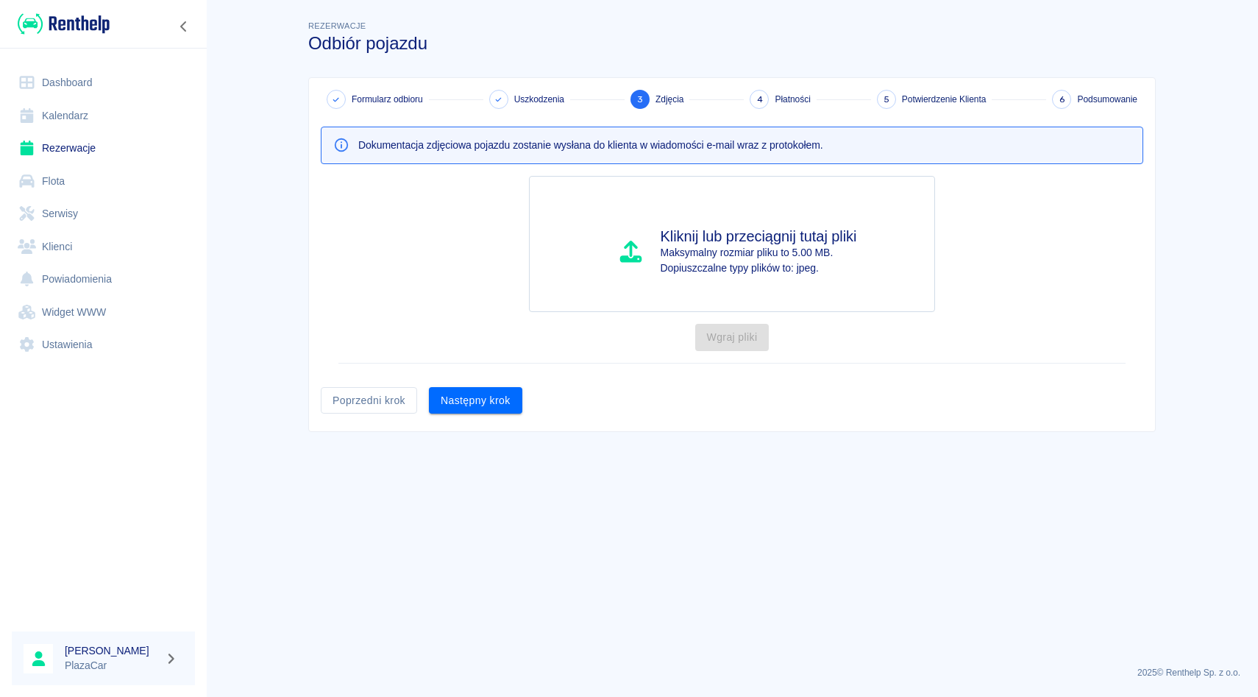
scroll to position [0, 0]
click at [483, 412] on button "Następny krok" at bounding box center [475, 400] width 93 height 27
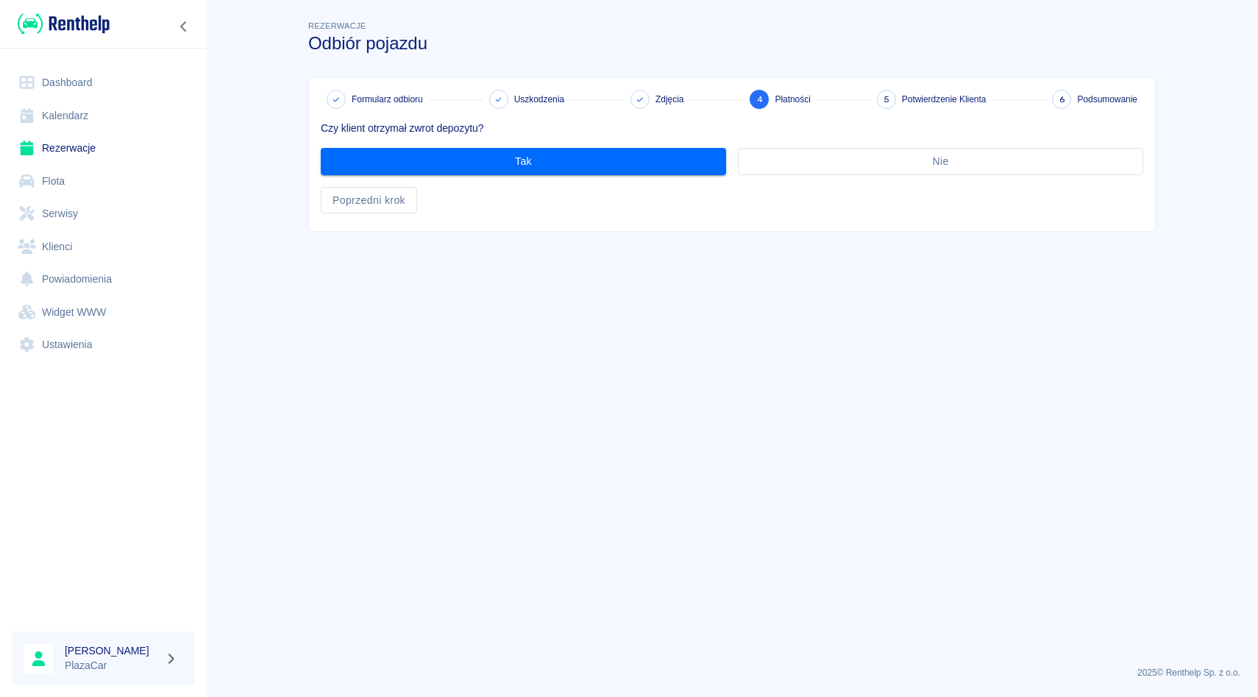
click at [519, 180] on div "Czy klient otrzymał zwrot depozytu? Tak Nie Poprzedni krok" at bounding box center [726, 161] width 834 height 104
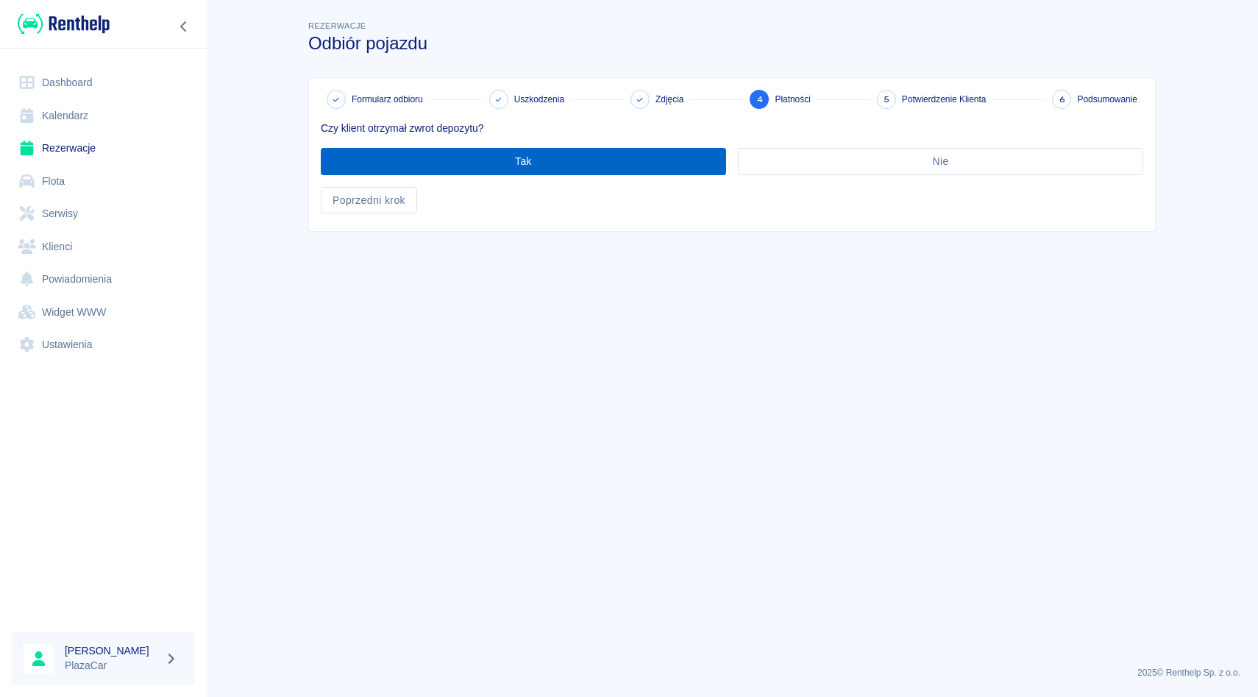
click at [518, 171] on button "Tak" at bounding box center [523, 161] width 405 height 27
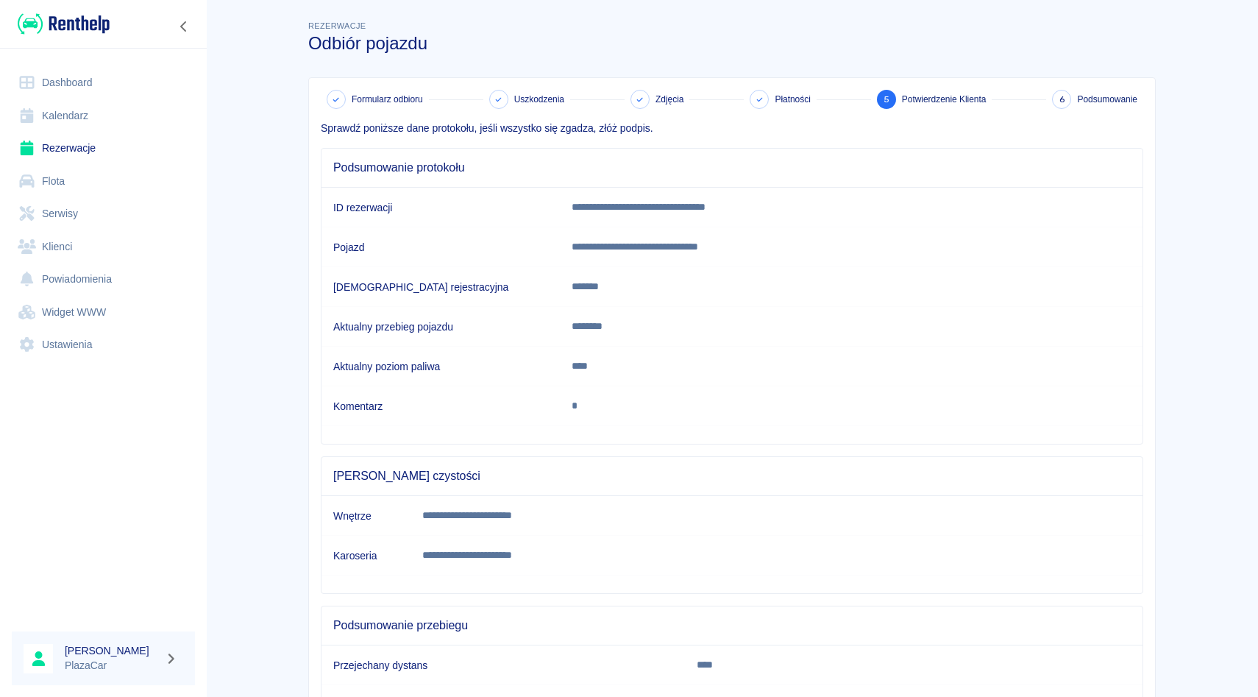
scroll to position [146, 0]
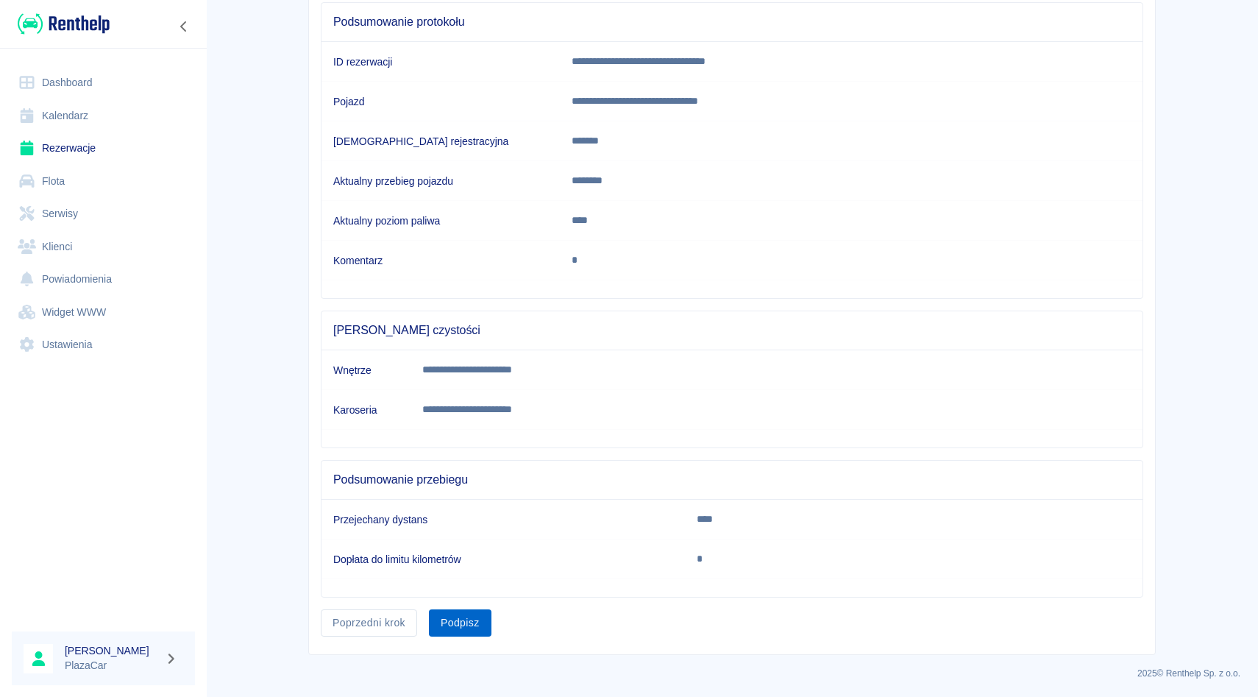
click at [455, 626] on button "Podpisz" at bounding box center [460, 622] width 63 height 27
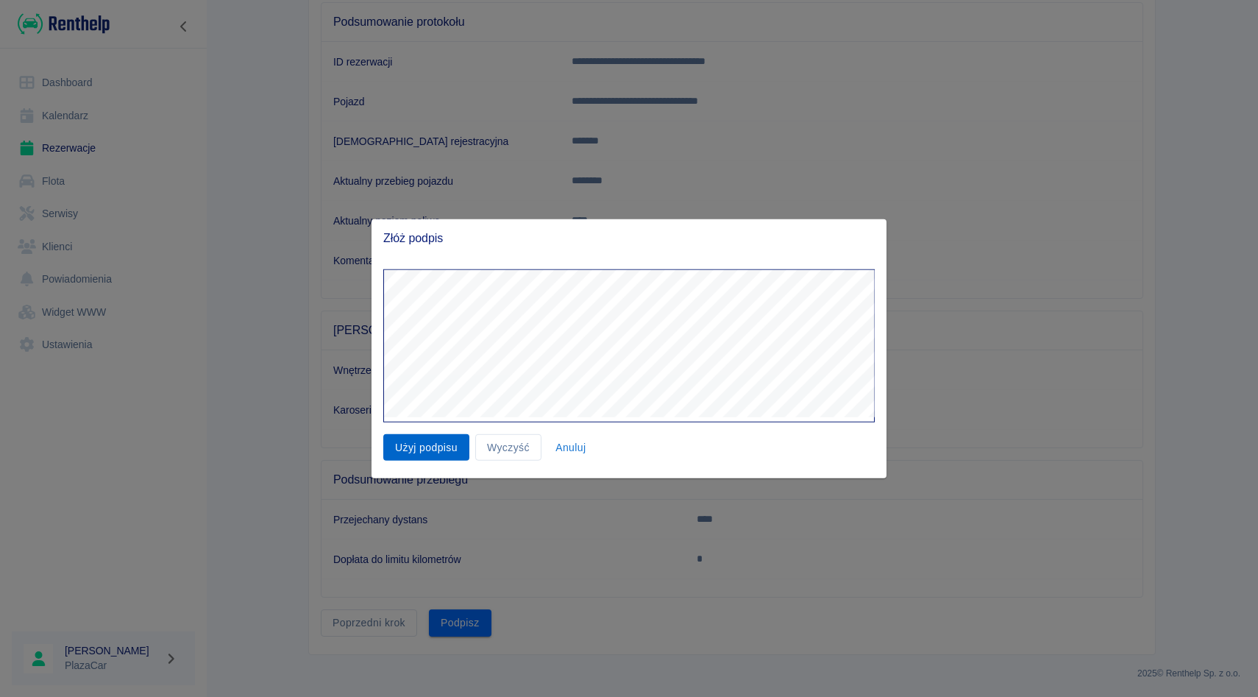
click at [441, 452] on button "Użyj podpisu" at bounding box center [426, 446] width 86 height 27
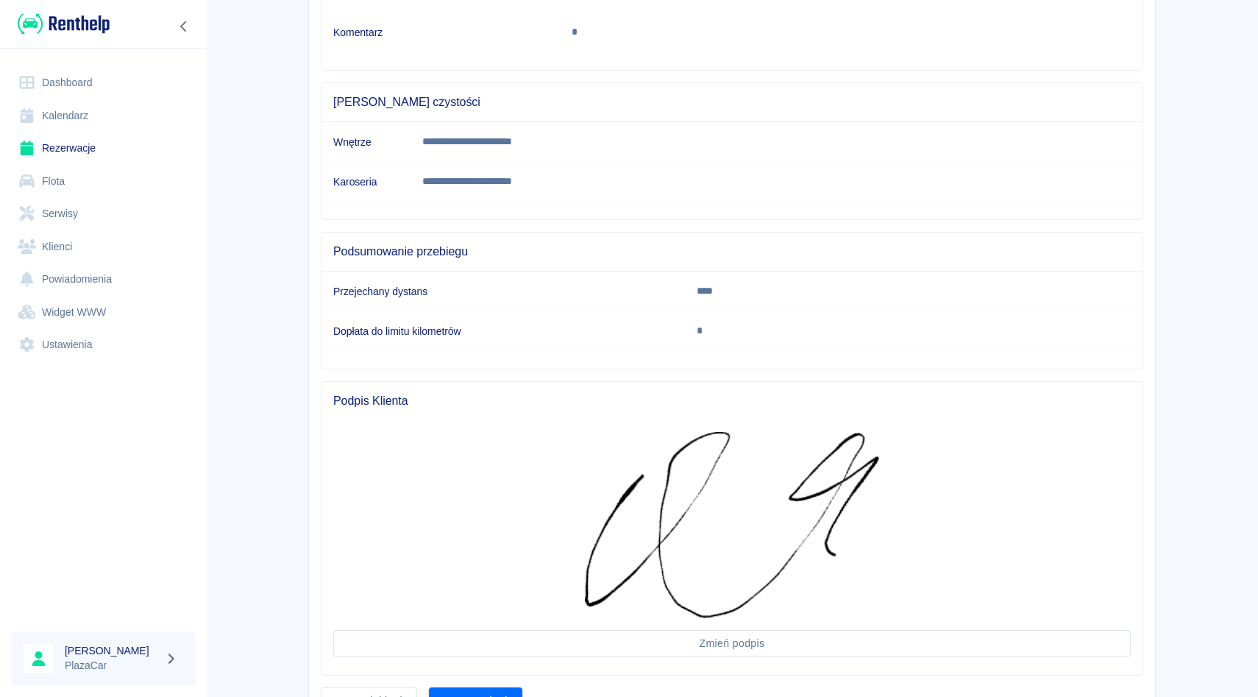
scroll to position [452, 0]
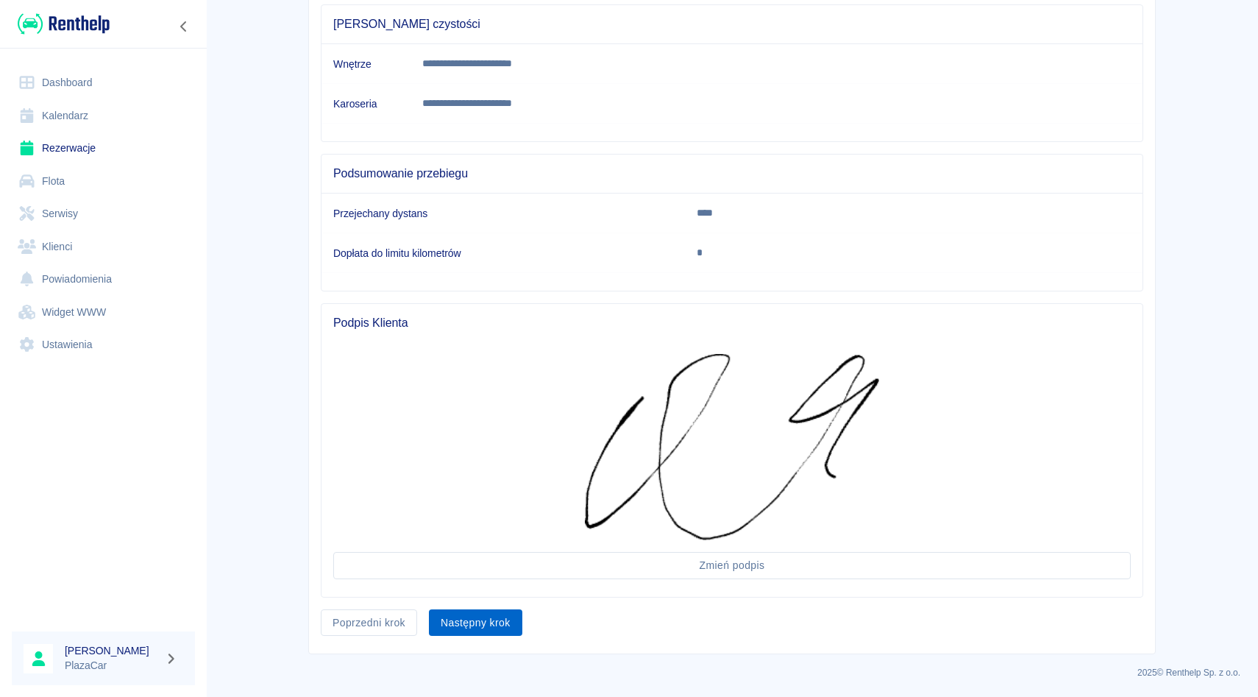
click at [509, 635] on div "Następny krok" at bounding box center [469, 616] width 105 height 39
click at [509, 635] on button "Następny krok" at bounding box center [475, 622] width 93 height 27
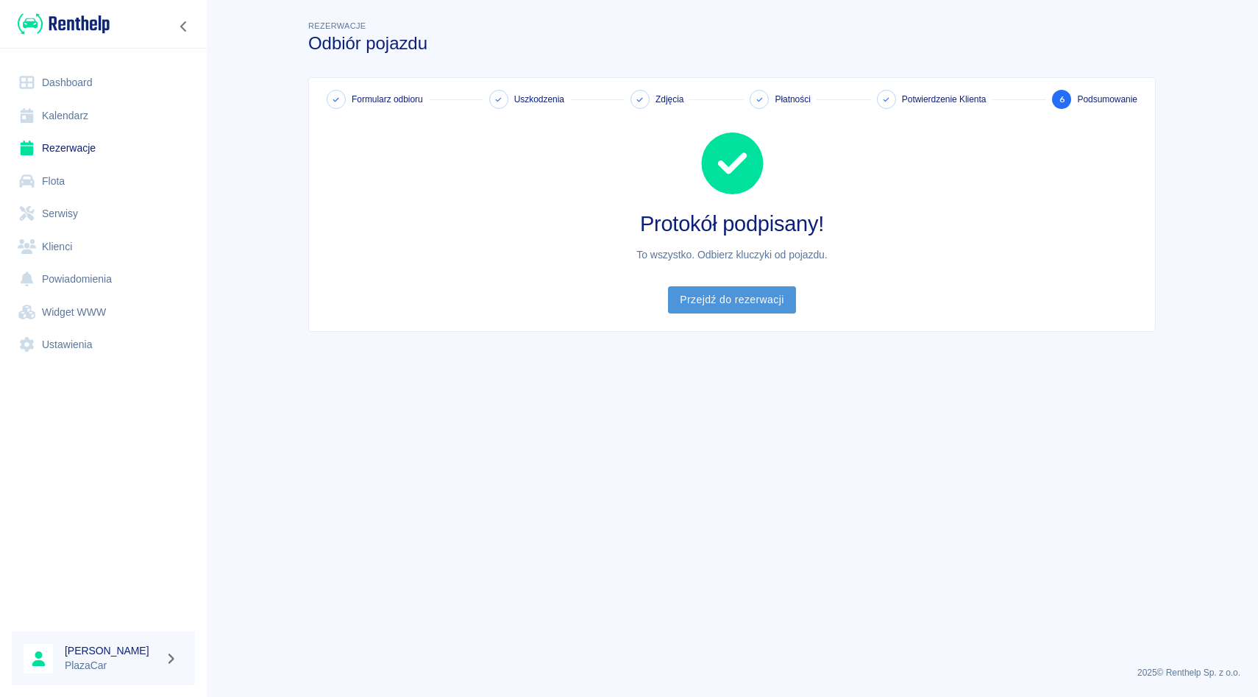
click at [739, 304] on link "Przejdź do rezerwacji" at bounding box center [731, 299] width 127 height 27
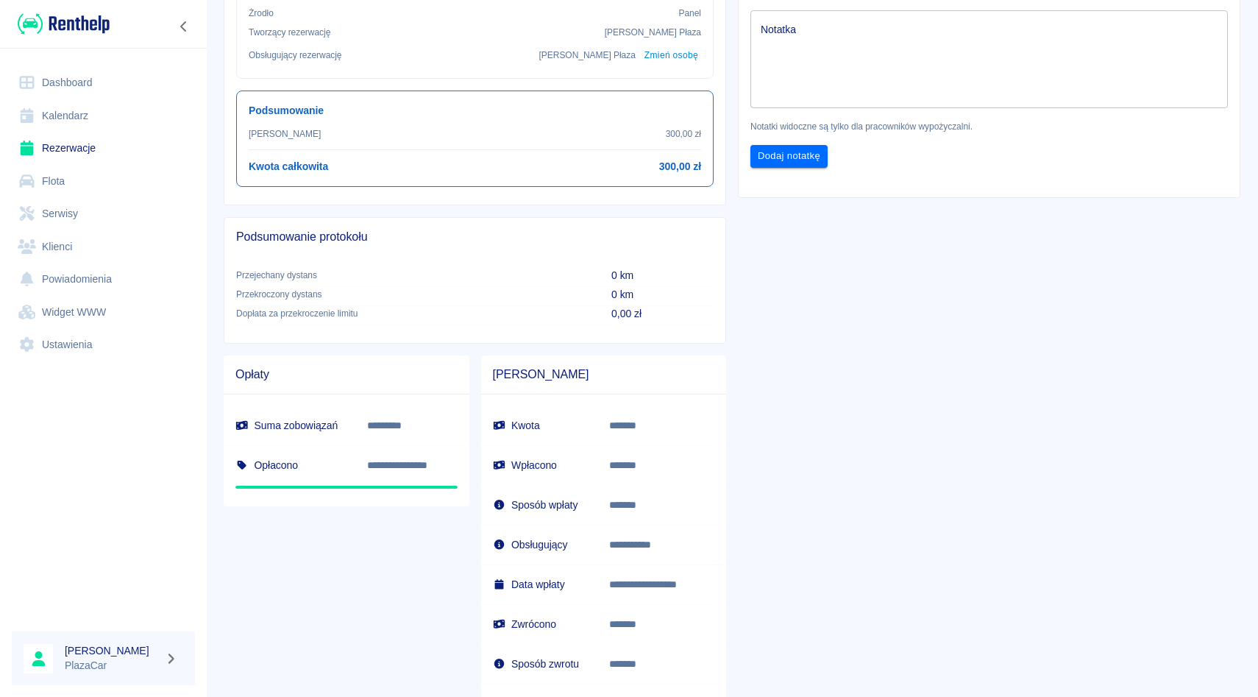
scroll to position [671, 0]
